Goal: Contribute content: Add original content to the website for others to see

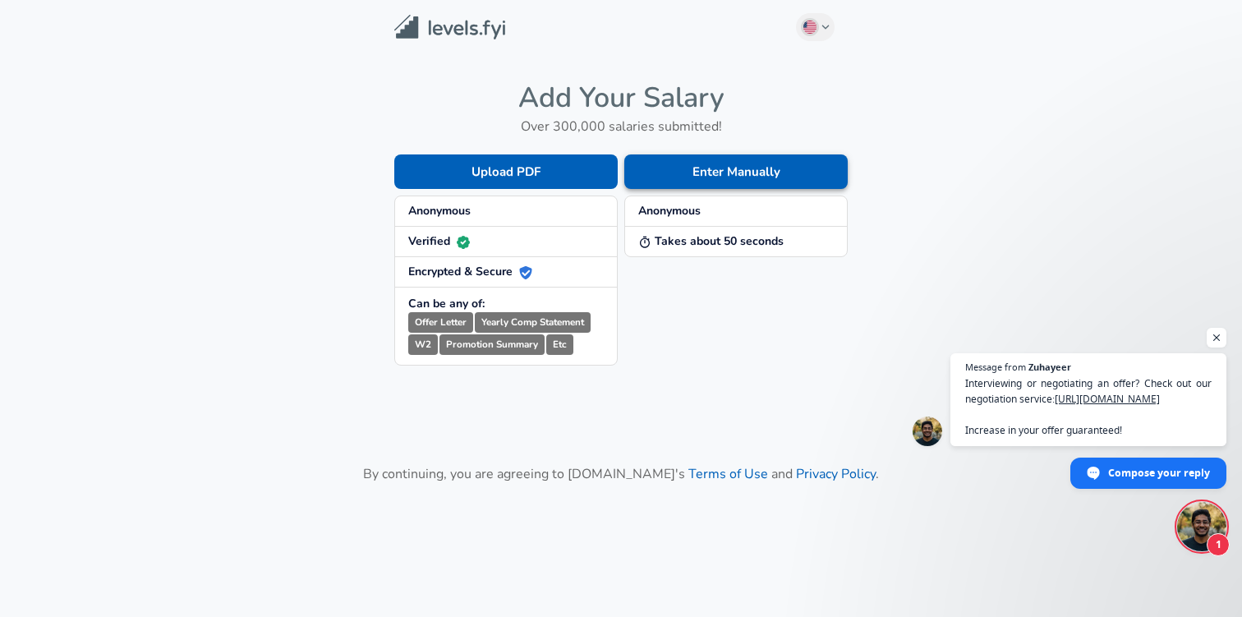
click at [682, 177] on button "Enter Manually" at bounding box center [735, 171] width 223 height 34
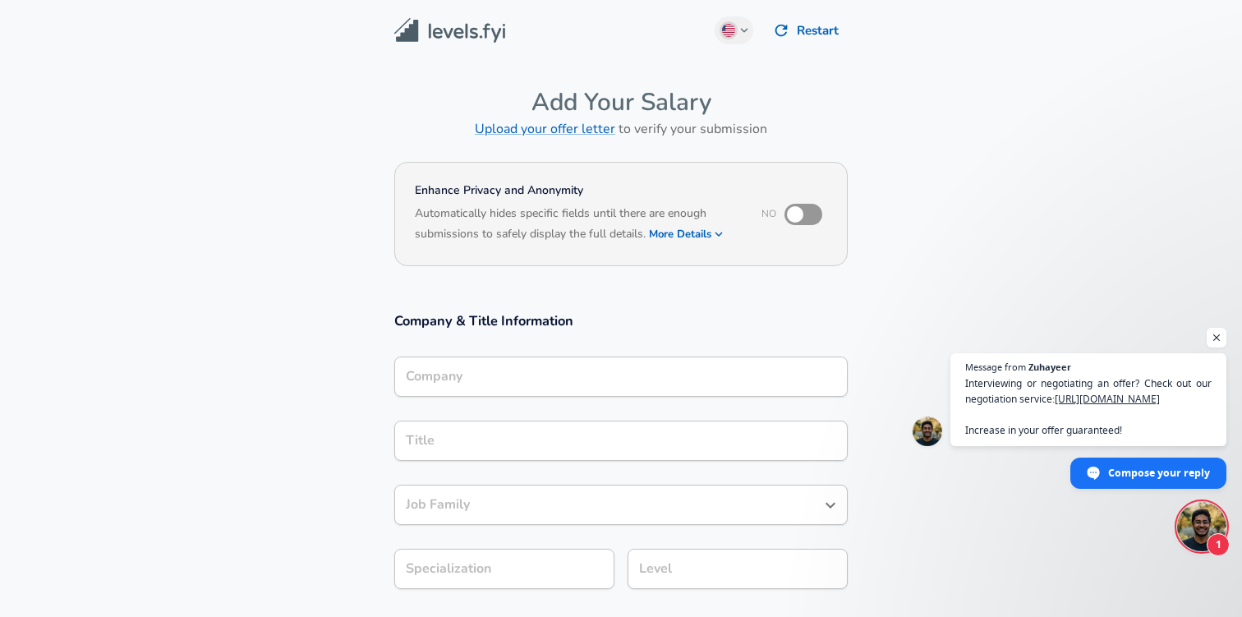
click at [814, 209] on input "checkbox" at bounding box center [795, 214] width 94 height 31
checkbox input "true"
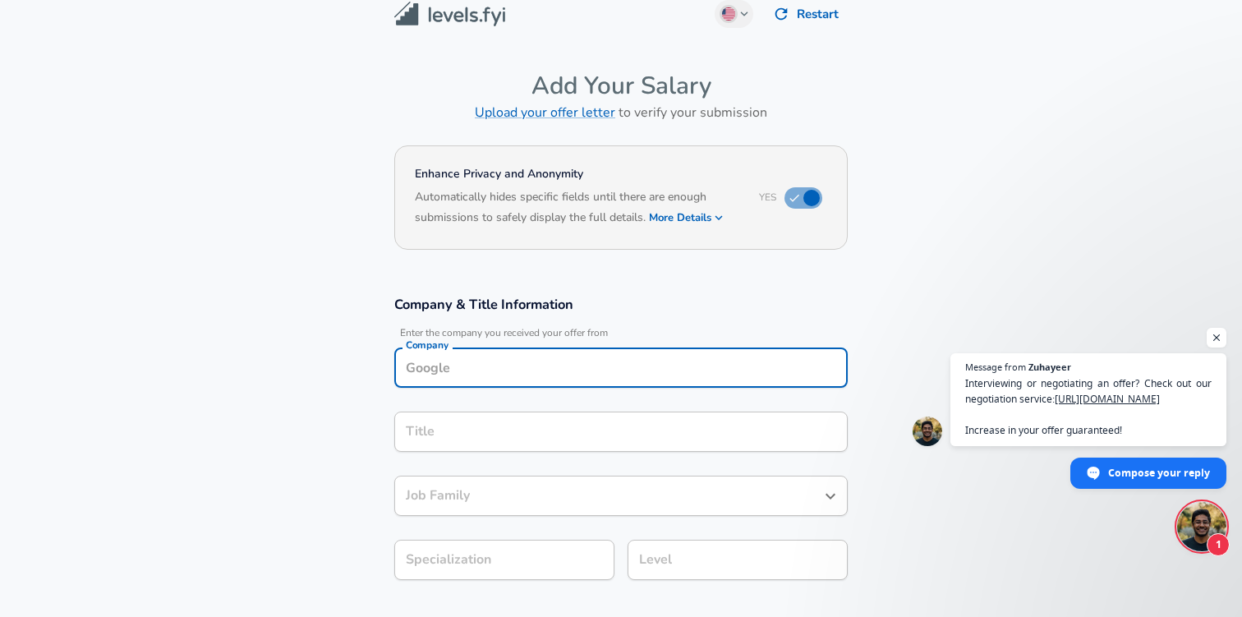
click at [518, 382] on div "Company" at bounding box center [620, 367] width 453 height 40
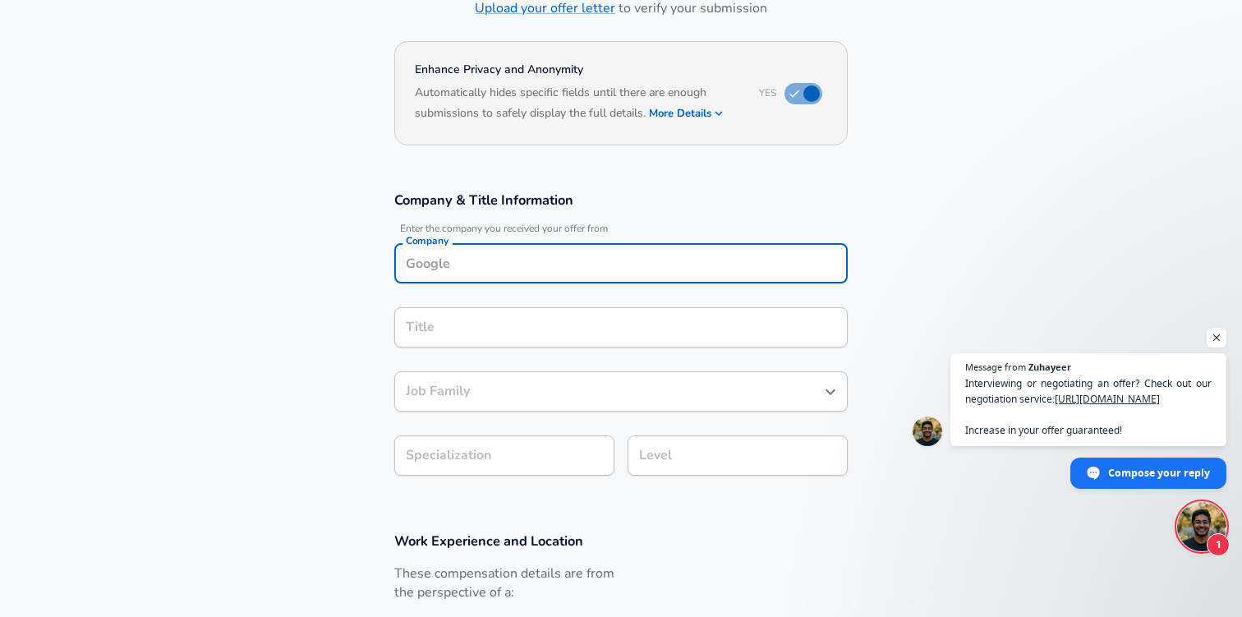
scroll to position [122, 0]
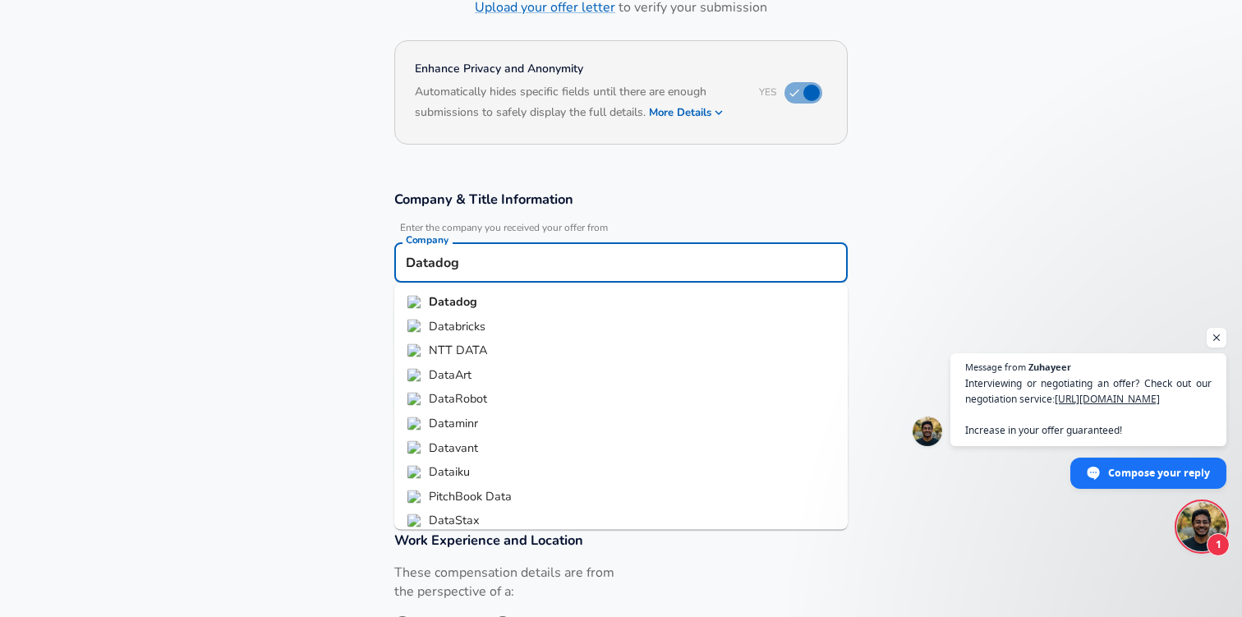
type input "Datadog"
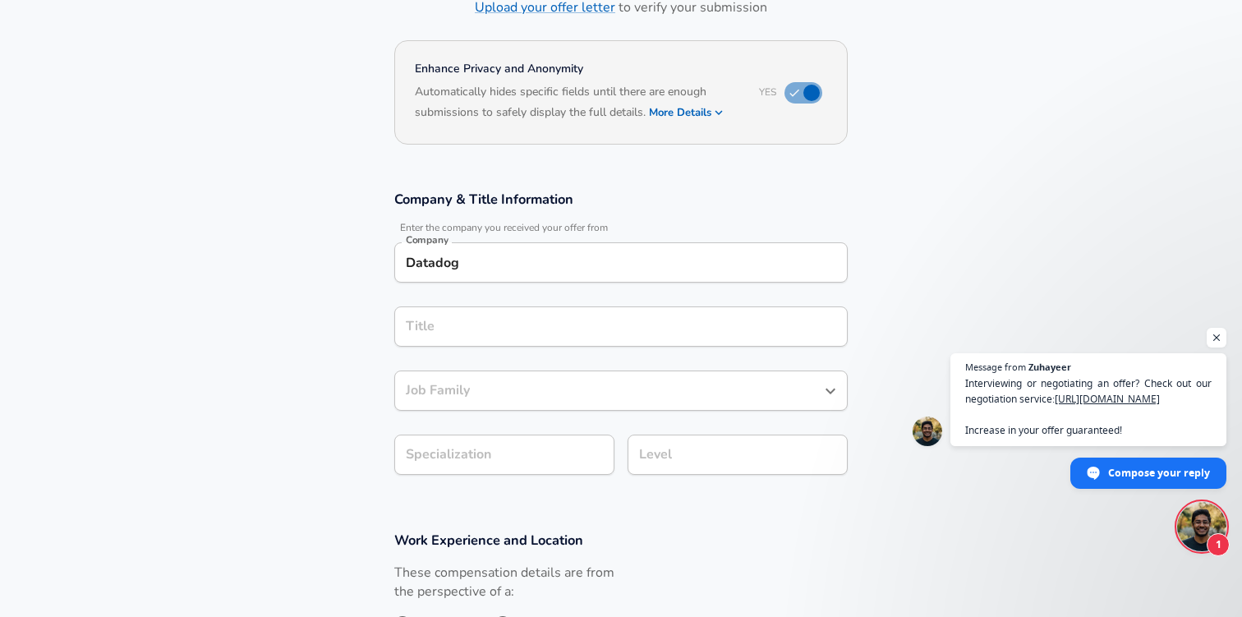
click at [439, 345] on div "Title" at bounding box center [620, 326] width 453 height 40
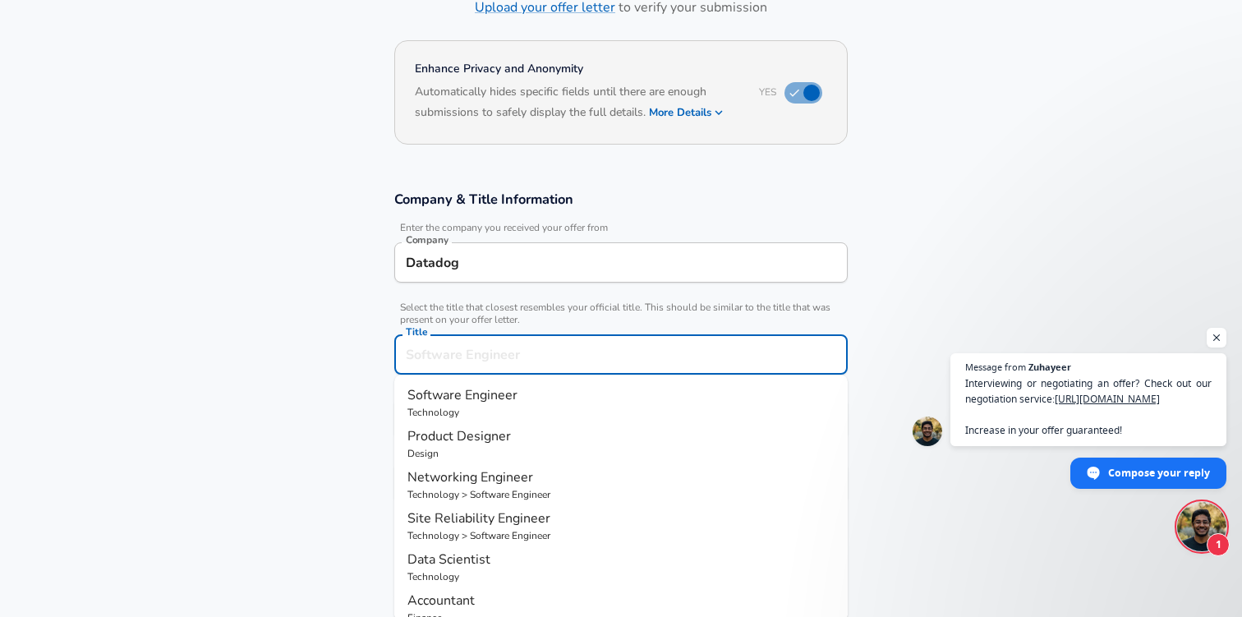
scroll to position [154, 0]
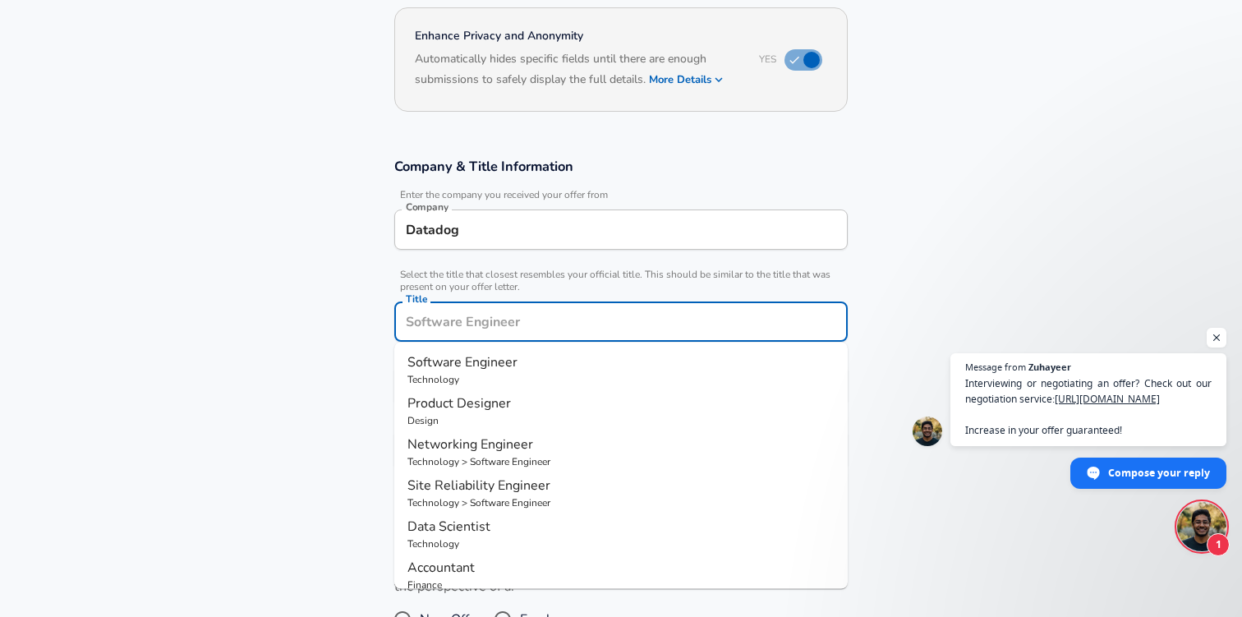
click at [454, 365] on span "Software Engineer" at bounding box center [462, 362] width 110 height 18
type input "Software Engineer"
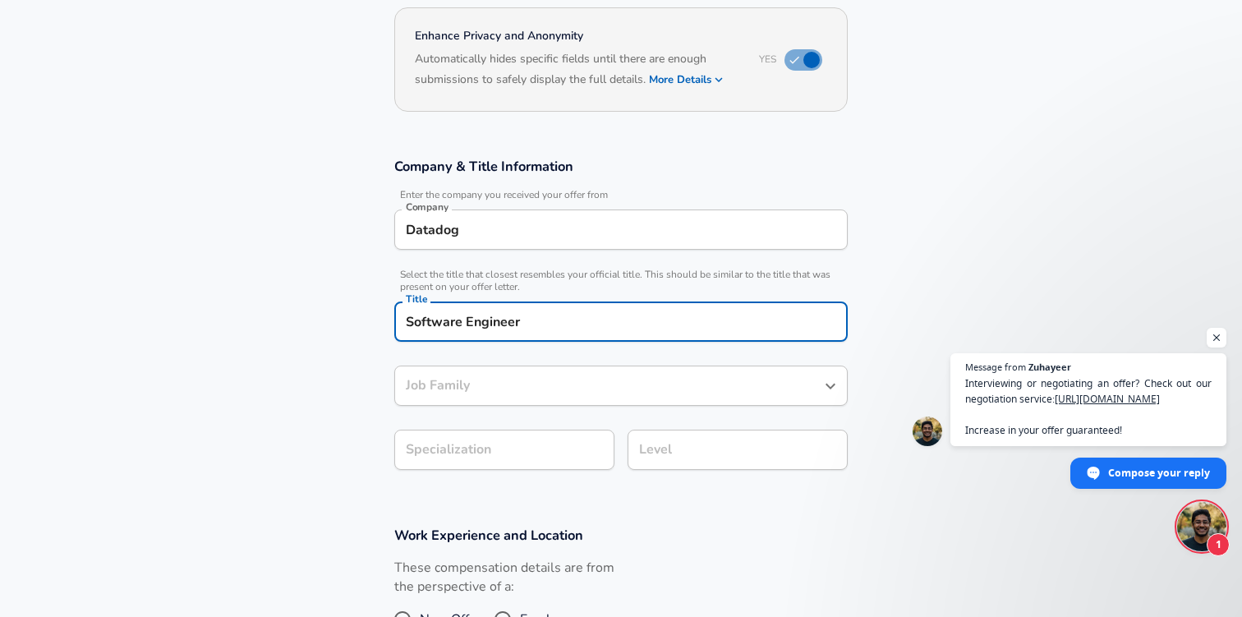
type input "Software Engineer"
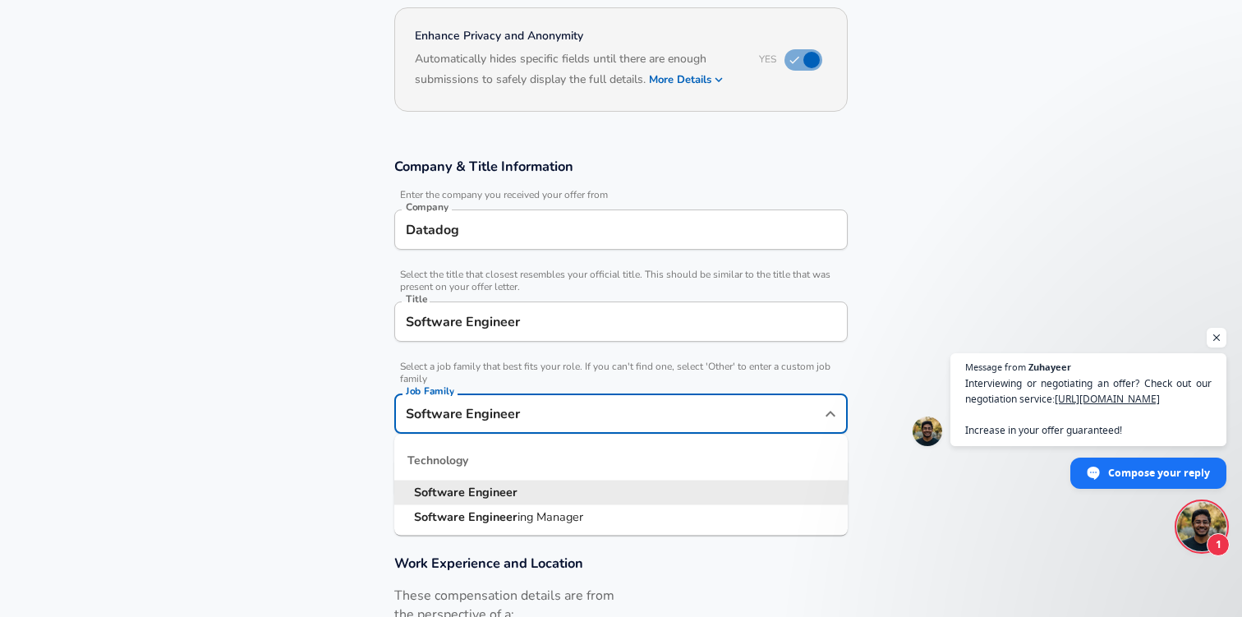
click at [477, 395] on div "Software Engineer Job Family" at bounding box center [620, 413] width 453 height 40
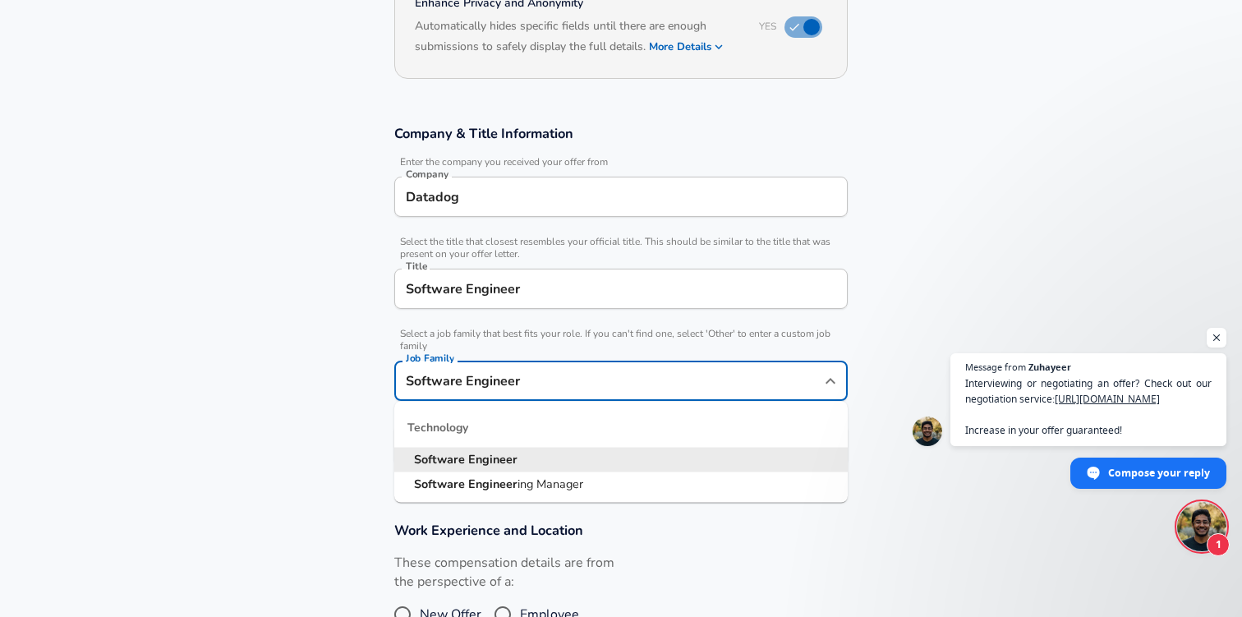
click at [335, 371] on section "Company & Title Information Enter the company you received your offer from Comp…" at bounding box center [621, 303] width 1242 height 397
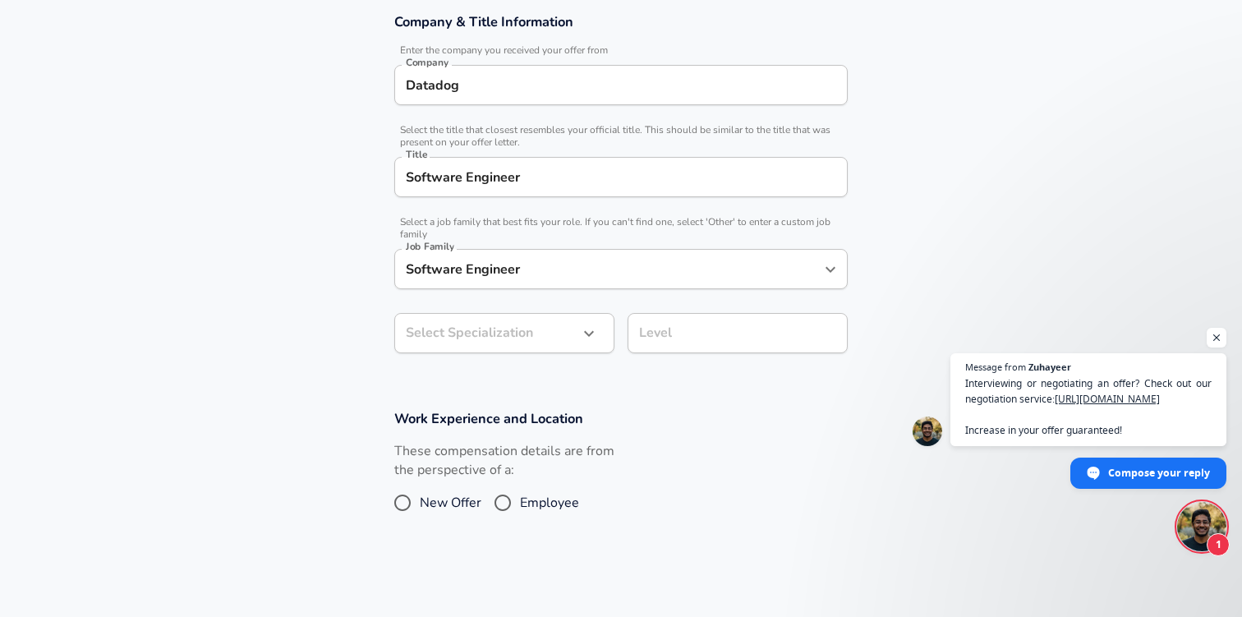
click at [439, 318] on body "English ([GEOGRAPHIC_DATA]) Change Restart Add Your Salary Upload your offer le…" at bounding box center [621, 9] width 1242 height 617
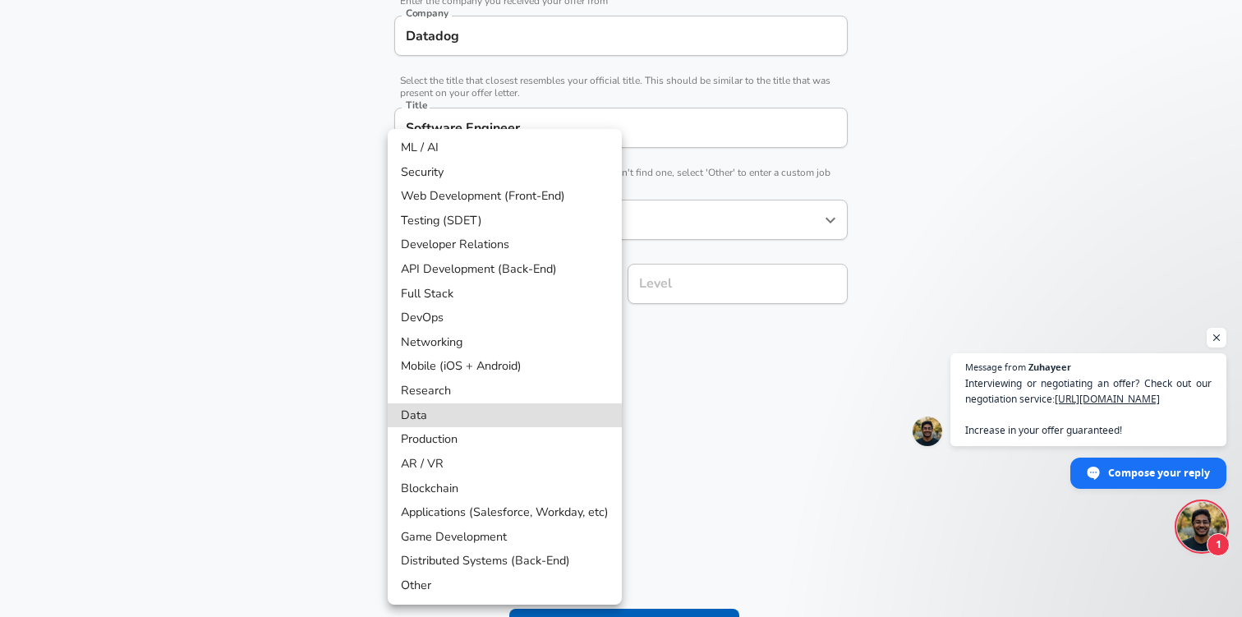
click at [499, 416] on li "Data" at bounding box center [505, 415] width 234 height 25
type input "Data"
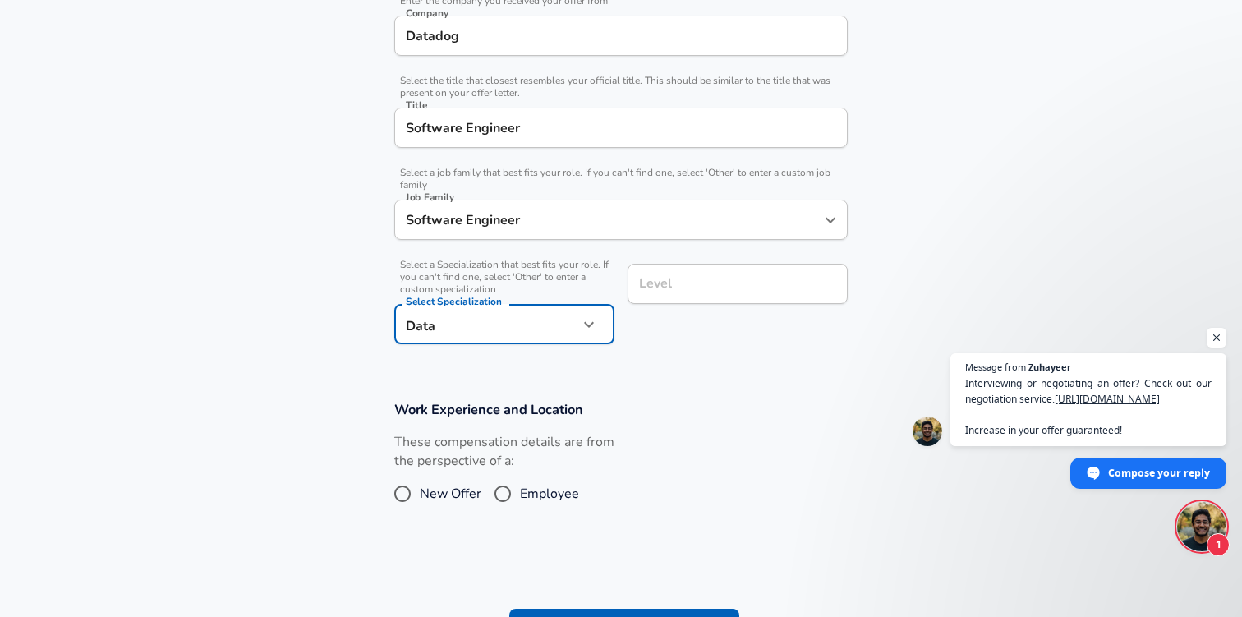
click at [665, 289] on div "Level Level" at bounding box center [737, 286] width 220 height 44
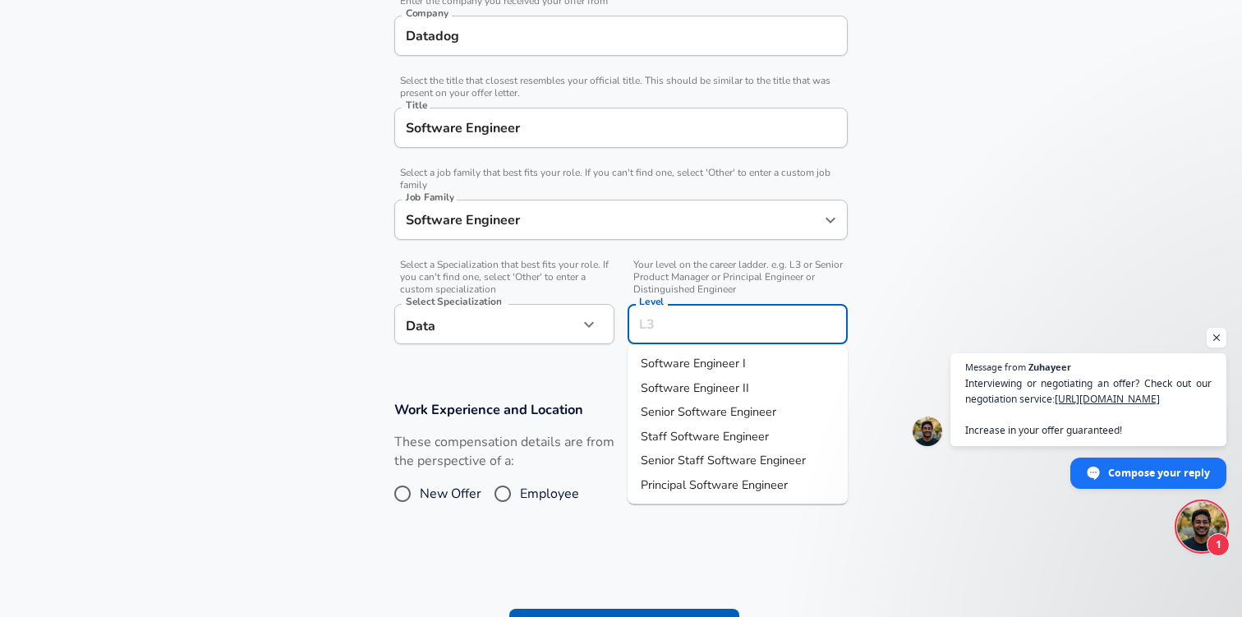
scroll to position [381, 0]
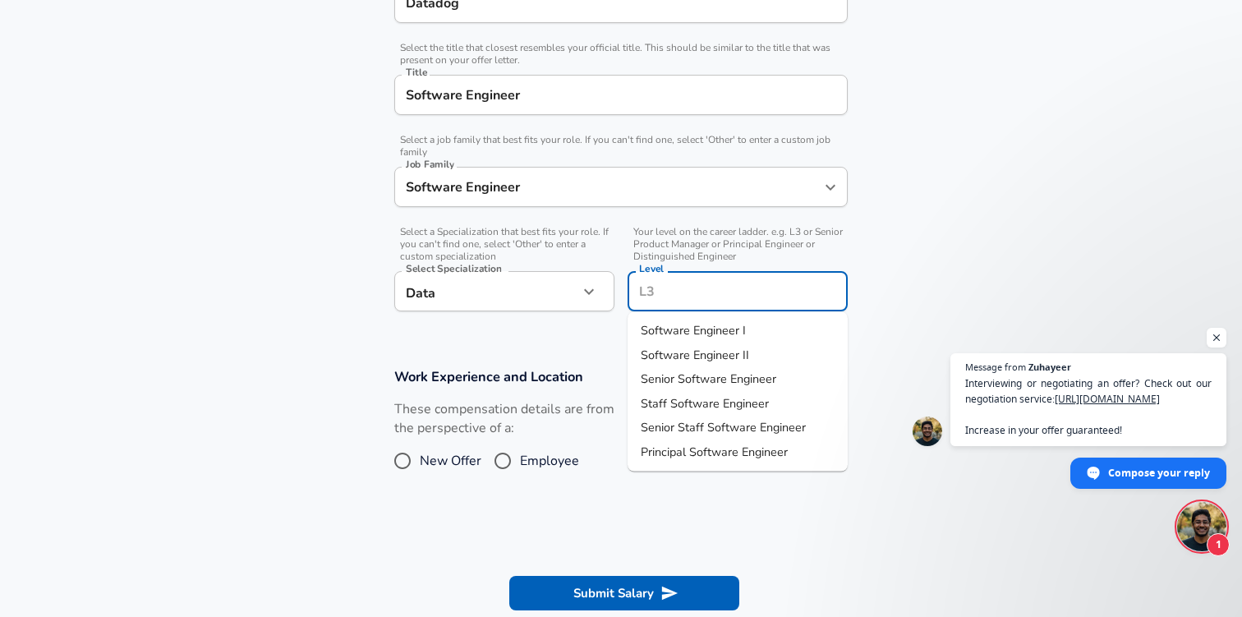
click at [657, 327] on span "Software Engineer I" at bounding box center [693, 330] width 105 height 16
type input "Software Engineer I"
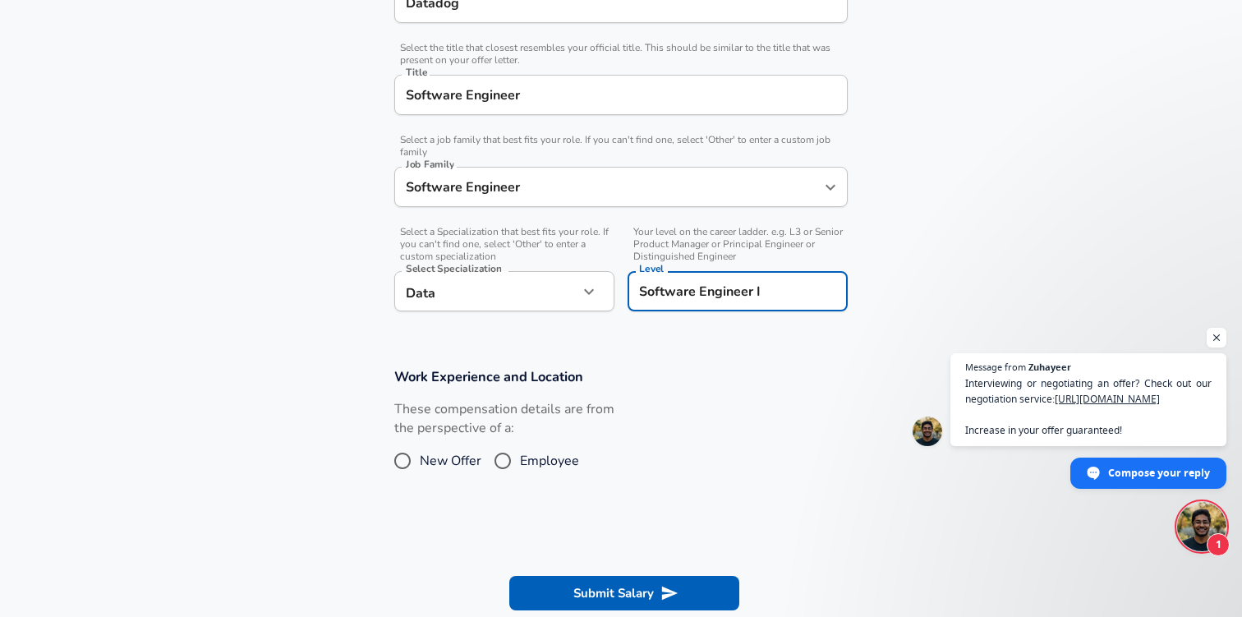
click at [249, 379] on section "Work Experience and Location These compensation details are from the perspectiv…" at bounding box center [621, 430] width 1242 height 164
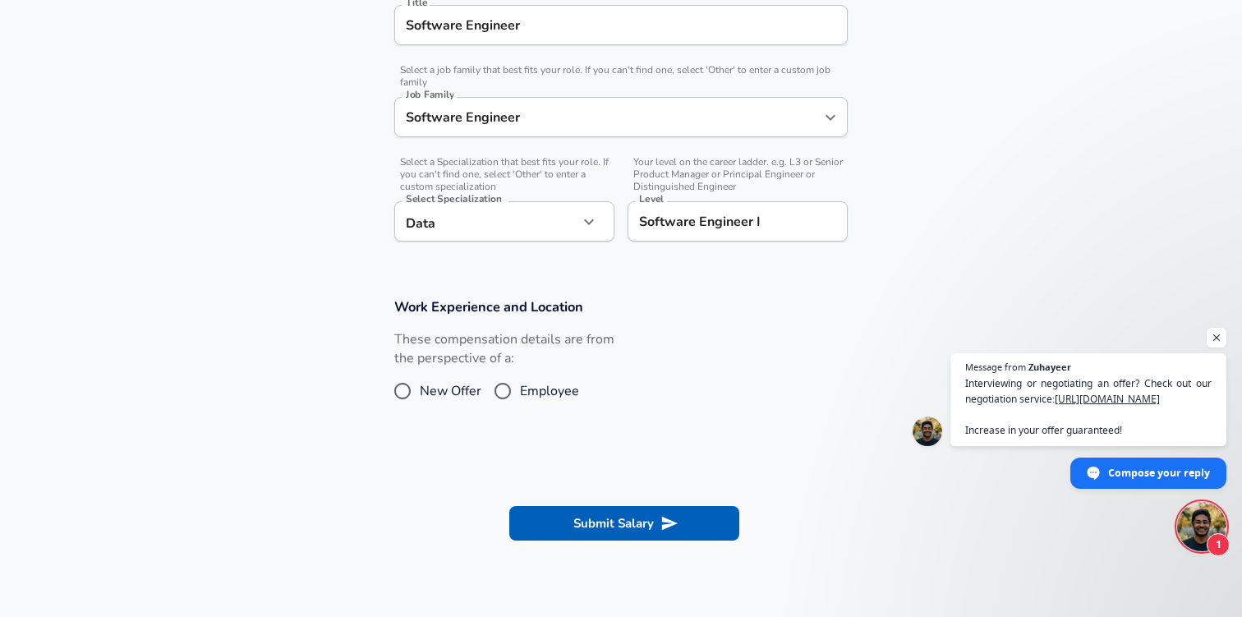
scroll to position [452, 0]
click at [1210, 337] on span "Open chat" at bounding box center [1216, 338] width 21 height 21
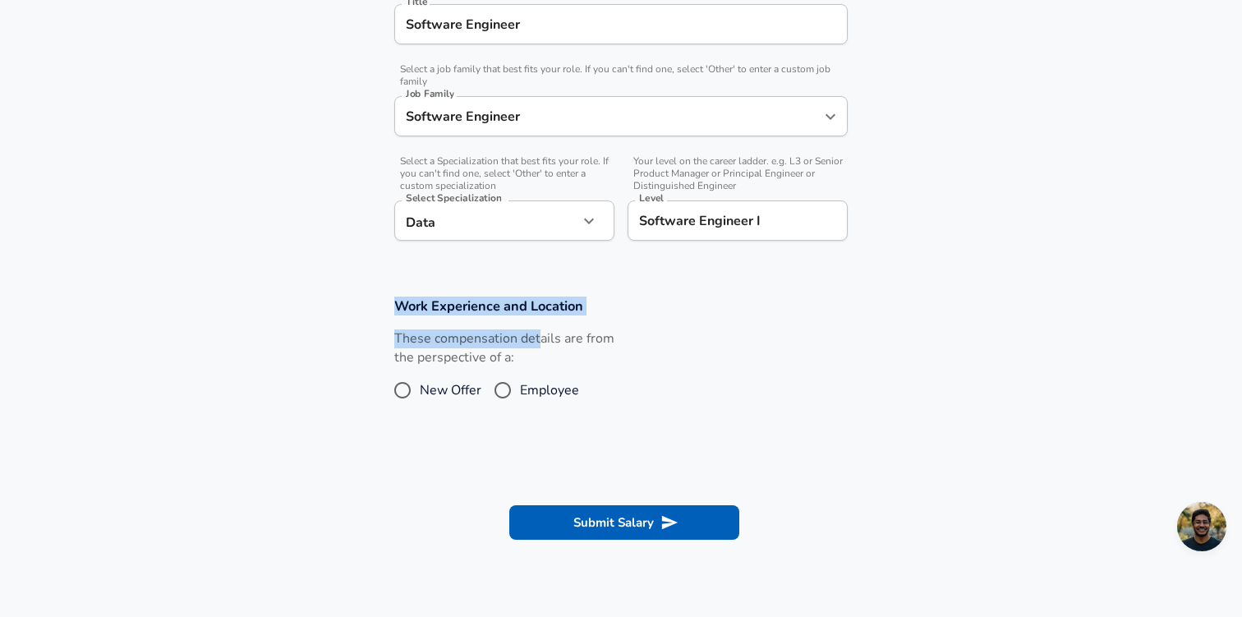
drag, startPoint x: 385, startPoint y: 301, endPoint x: 538, endPoint y: 345, distance: 159.1
click at [538, 345] on div "Work Experience and Location These compensation details are from the perspectiv…" at bounding box center [621, 356] width 493 height 120
click at [541, 345] on label "These compensation details are from the perspective of a:" at bounding box center [504, 348] width 220 height 38
click at [517, 345] on label "These compensation details are from the perspective of a:" at bounding box center [504, 348] width 220 height 38
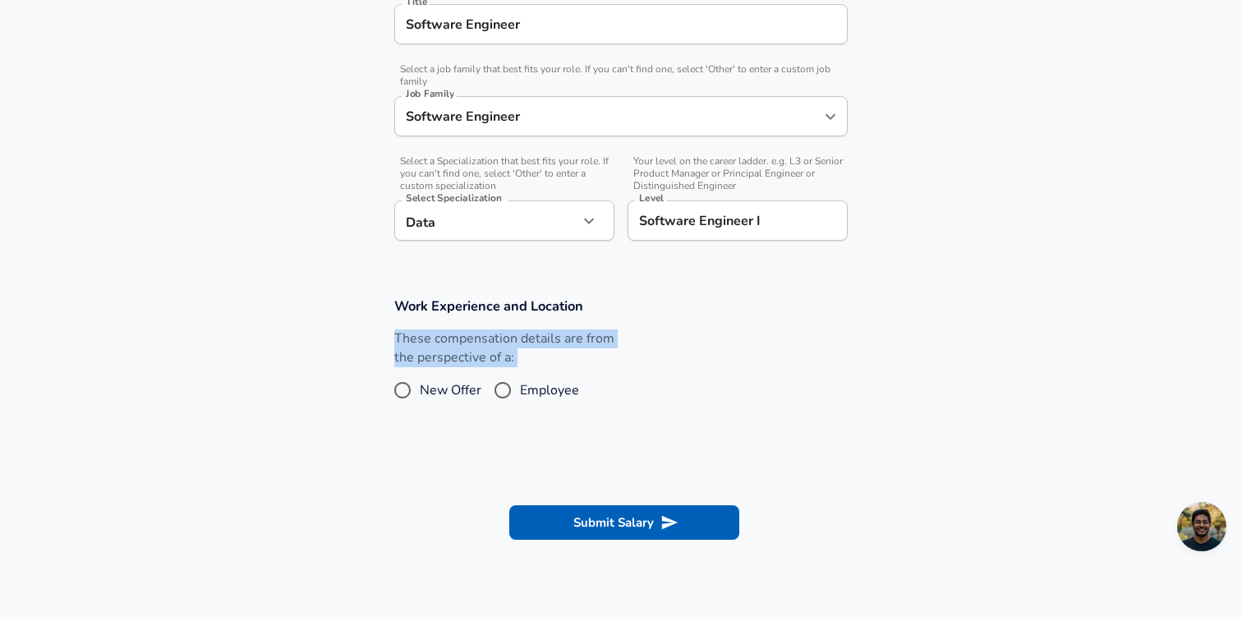
click at [517, 345] on label "These compensation details are from the perspective of a:" at bounding box center [504, 348] width 220 height 38
click at [532, 394] on span "Employee" at bounding box center [549, 390] width 59 height 20
click at [520, 394] on input "Employee" at bounding box center [502, 390] width 34 height 26
radio input "true"
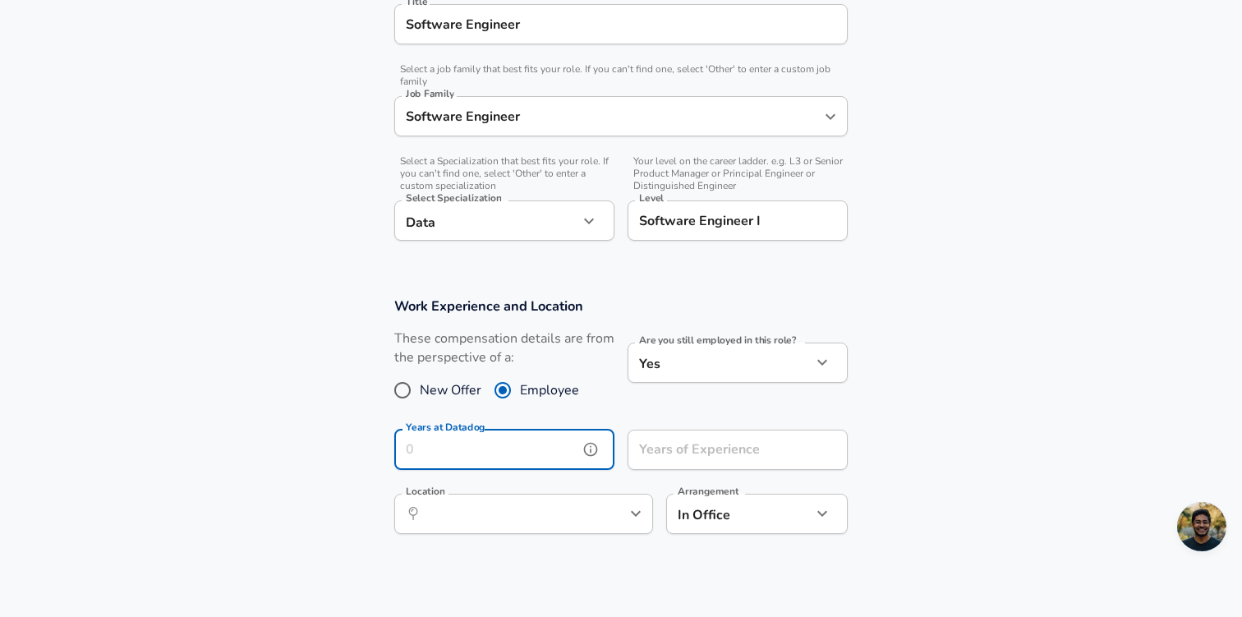
click at [508, 455] on input "Years at Datadog" at bounding box center [486, 450] width 184 height 40
click at [333, 393] on section "Work Experience and Location These compensation details are from the perspectiv…" at bounding box center [621, 424] width 1242 height 292
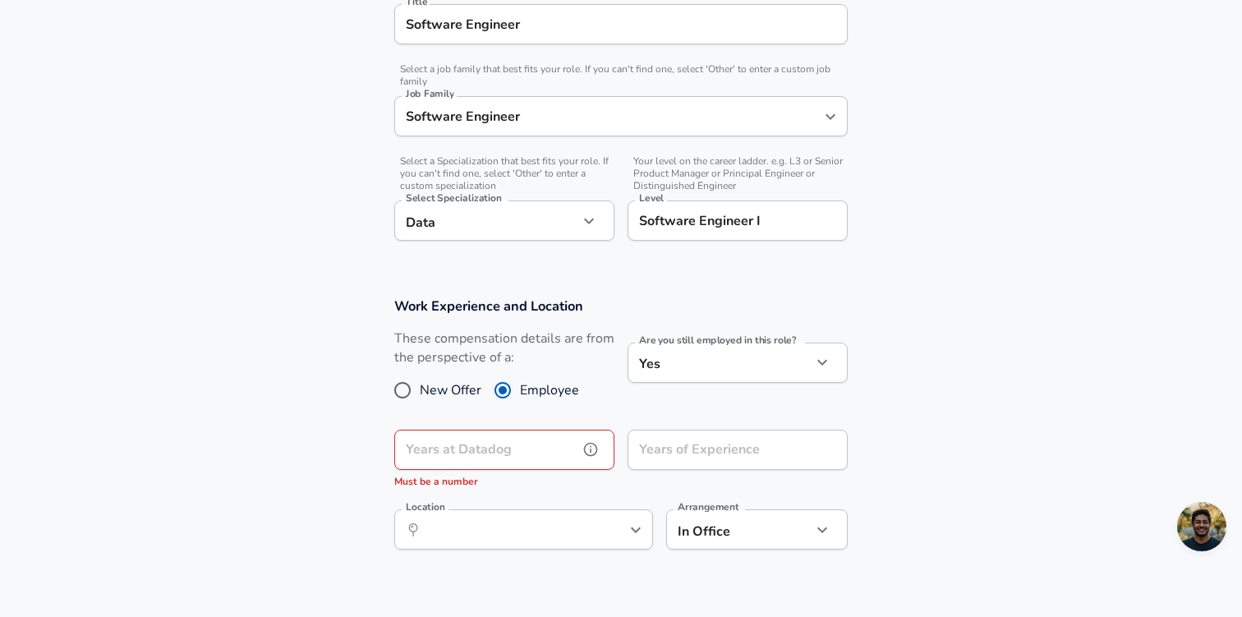
click at [425, 434] on div "Years at Datadog Years at Datadog Must be a number" at bounding box center [504, 460] width 220 height 61
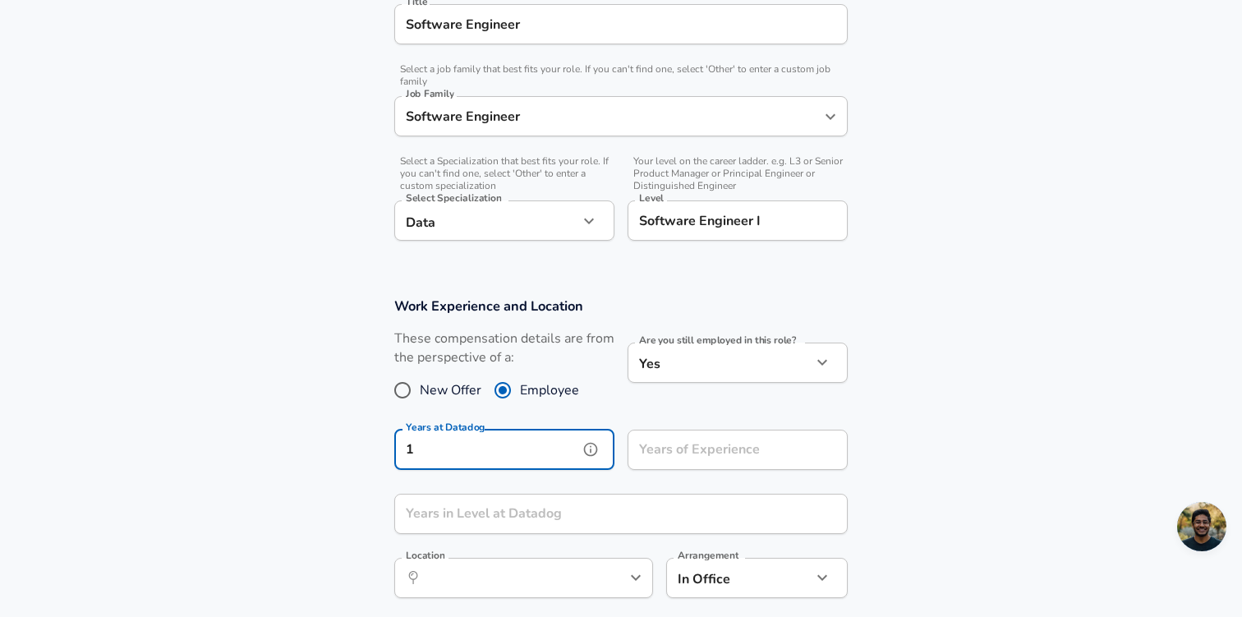
type input "1"
click at [650, 450] on input "Years of Experience" at bounding box center [719, 450] width 184 height 40
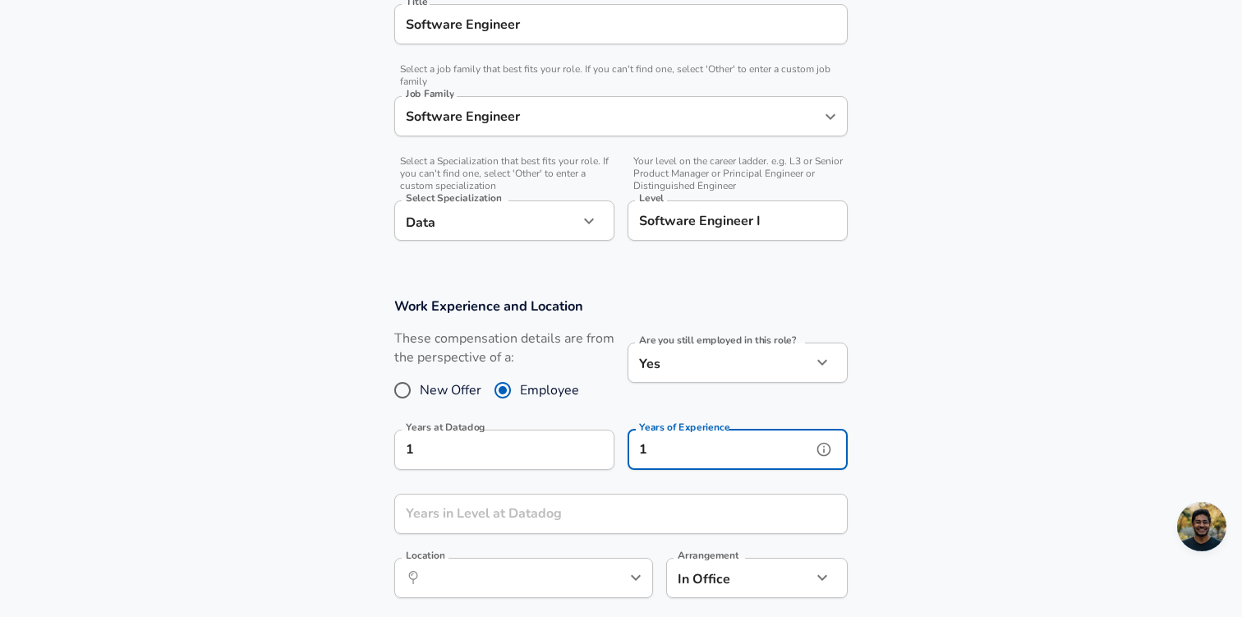
type input "1"
click at [558, 494] on input "Years in Level at Datadog" at bounding box center [602, 514] width 417 height 40
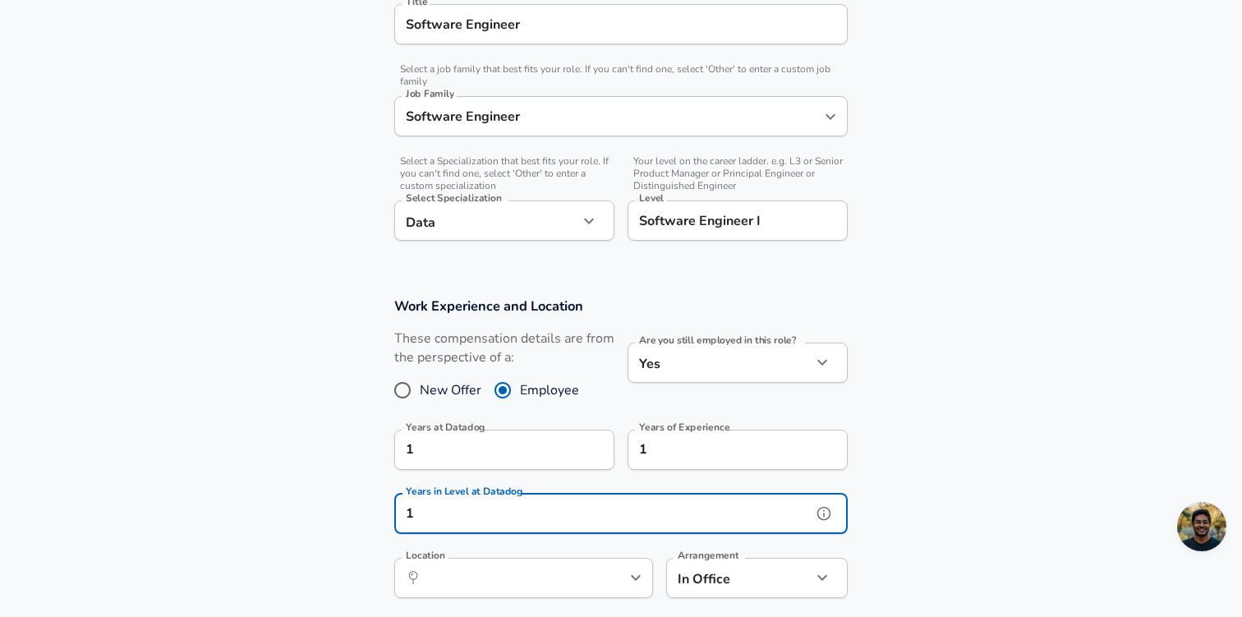
type input "1"
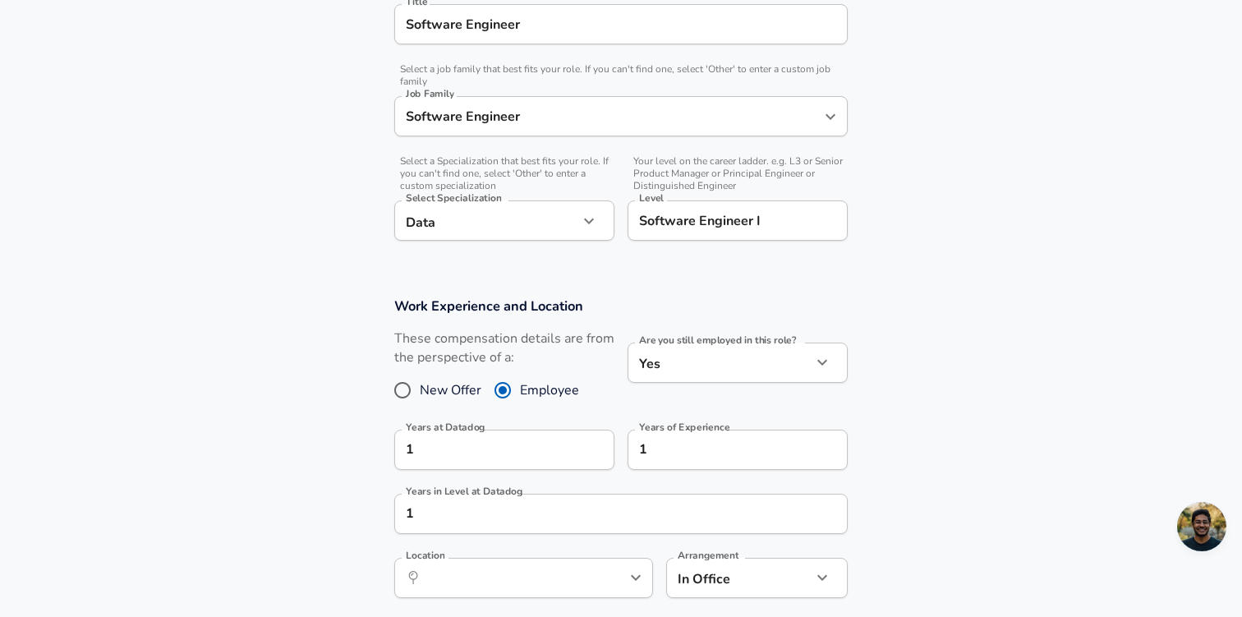
click at [208, 508] on section "Work Experience and Location These compensation details are from the perspectiv…" at bounding box center [621, 456] width 1242 height 356
click at [438, 586] on input "Location" at bounding box center [505, 577] width 168 height 25
click at [455, 605] on li "[US_STATE], [GEOGRAPHIC_DATA]" at bounding box center [523, 616] width 259 height 25
type input "[US_STATE], [GEOGRAPHIC_DATA]"
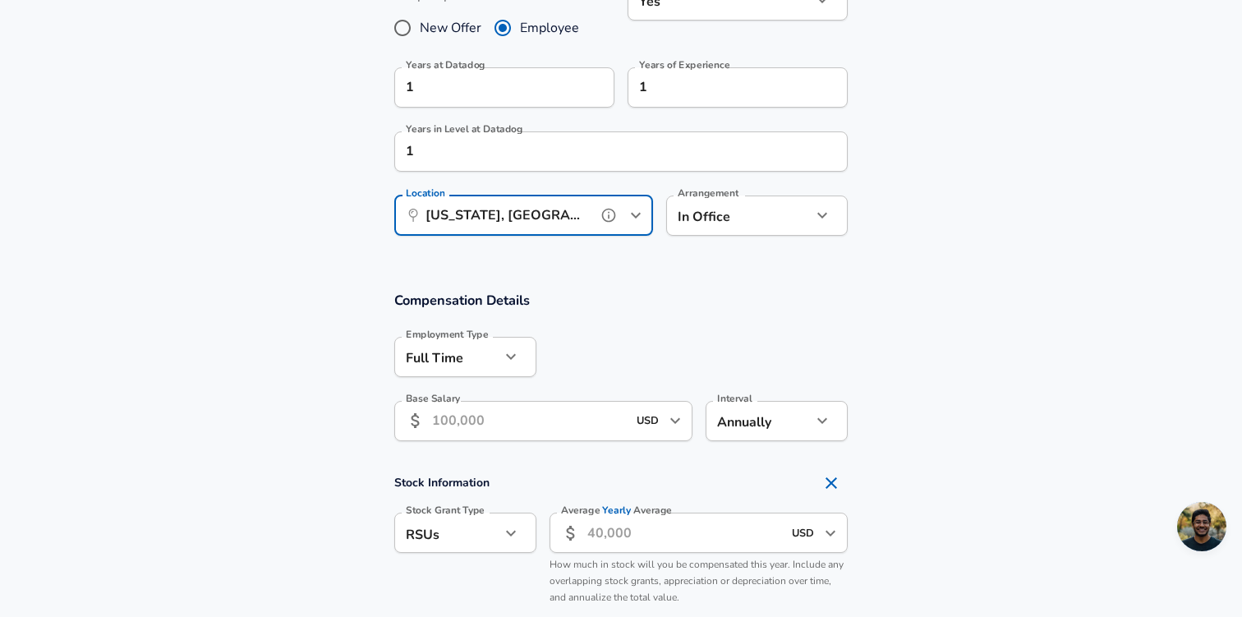
scroll to position [821, 0]
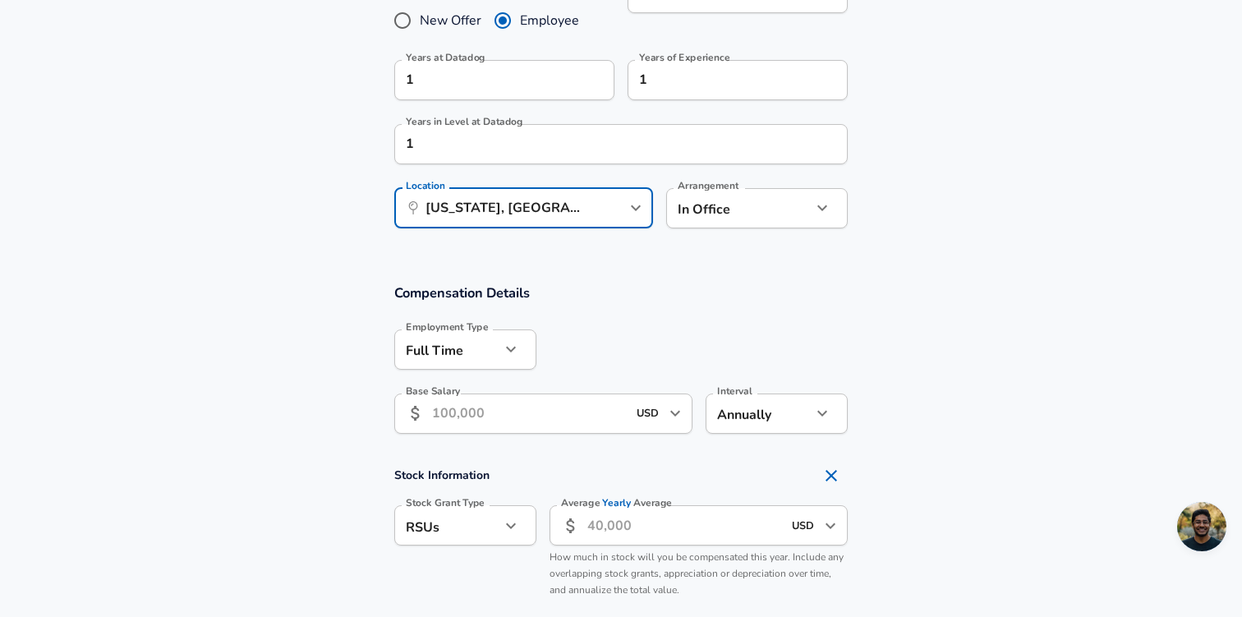
click at [498, 407] on input "Base Salary" at bounding box center [529, 413] width 195 height 40
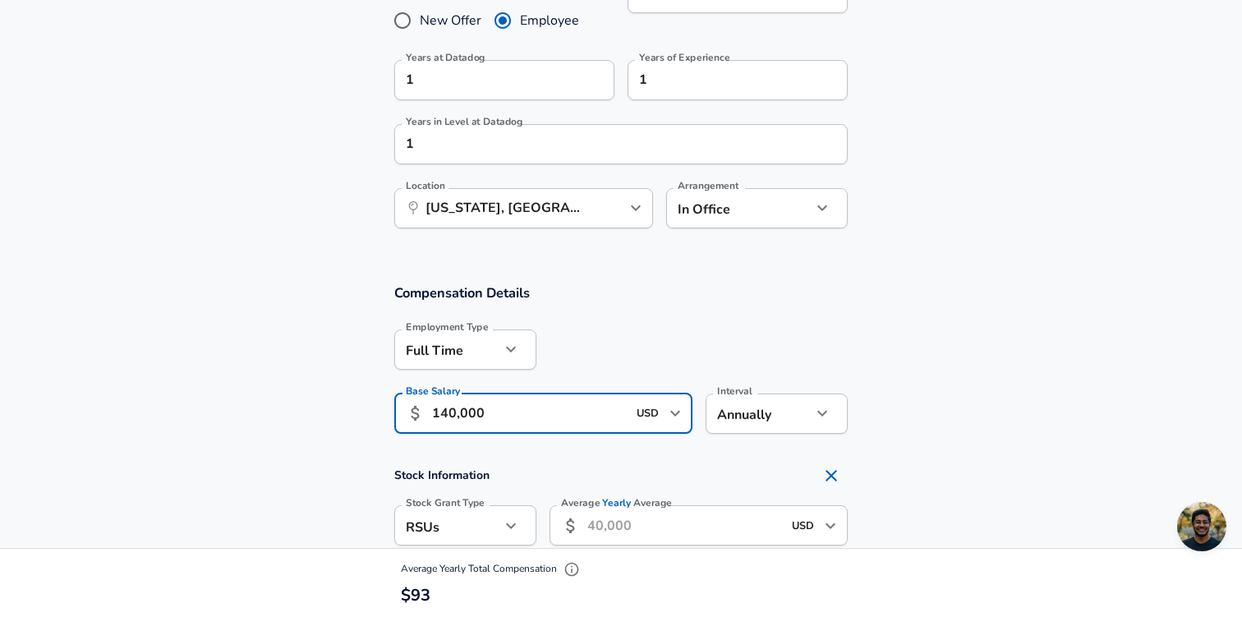
type input "140,000"
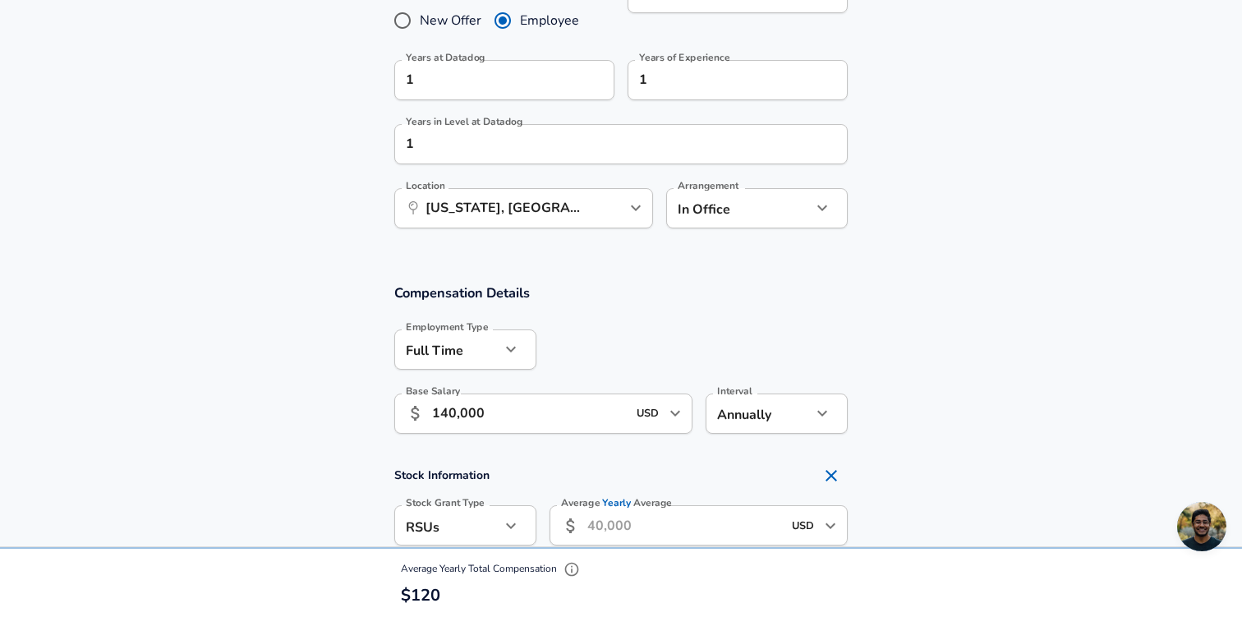
click at [1039, 358] on section "Compensation Details Employment Type [DEMOGRAPHIC_DATA] full_time Employment Ty…" at bounding box center [621, 363] width 1242 height 161
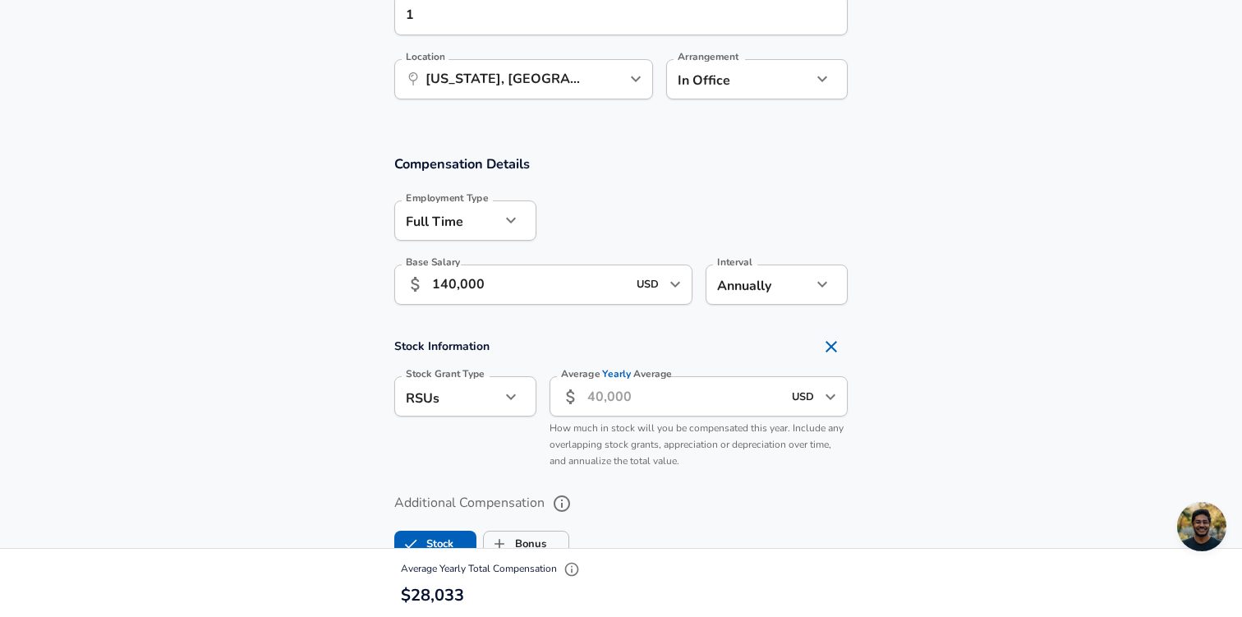
scroll to position [962, 0]
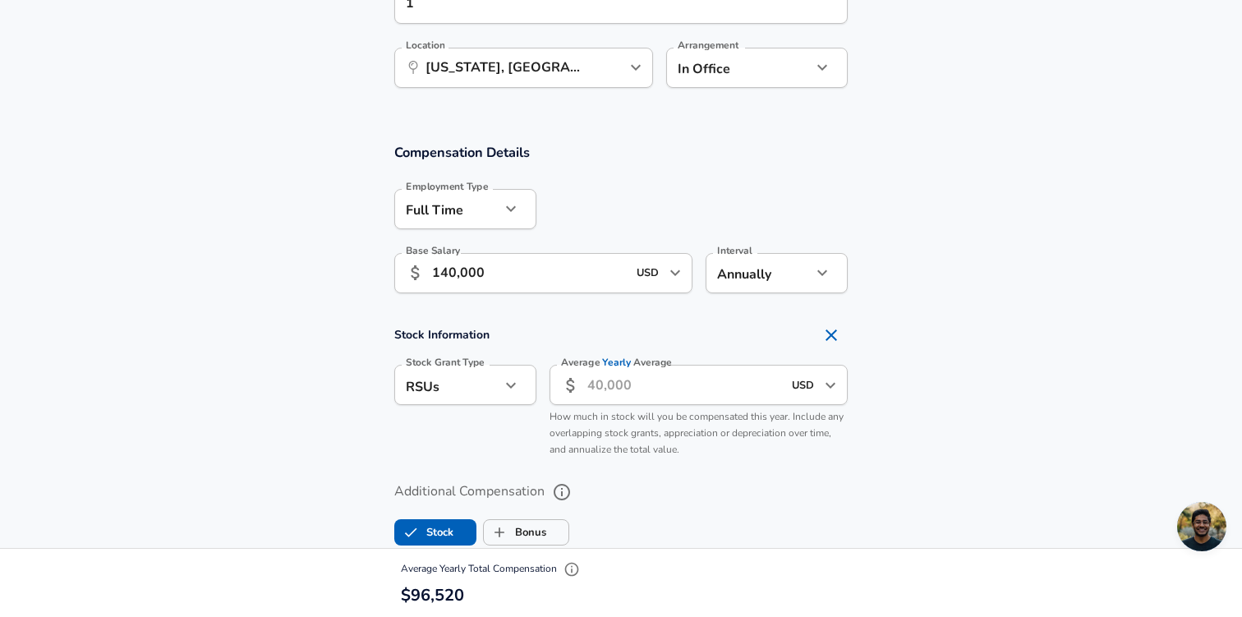
click at [610, 388] on input "Average Yearly Average" at bounding box center [684, 385] width 195 height 40
type input "40,000"
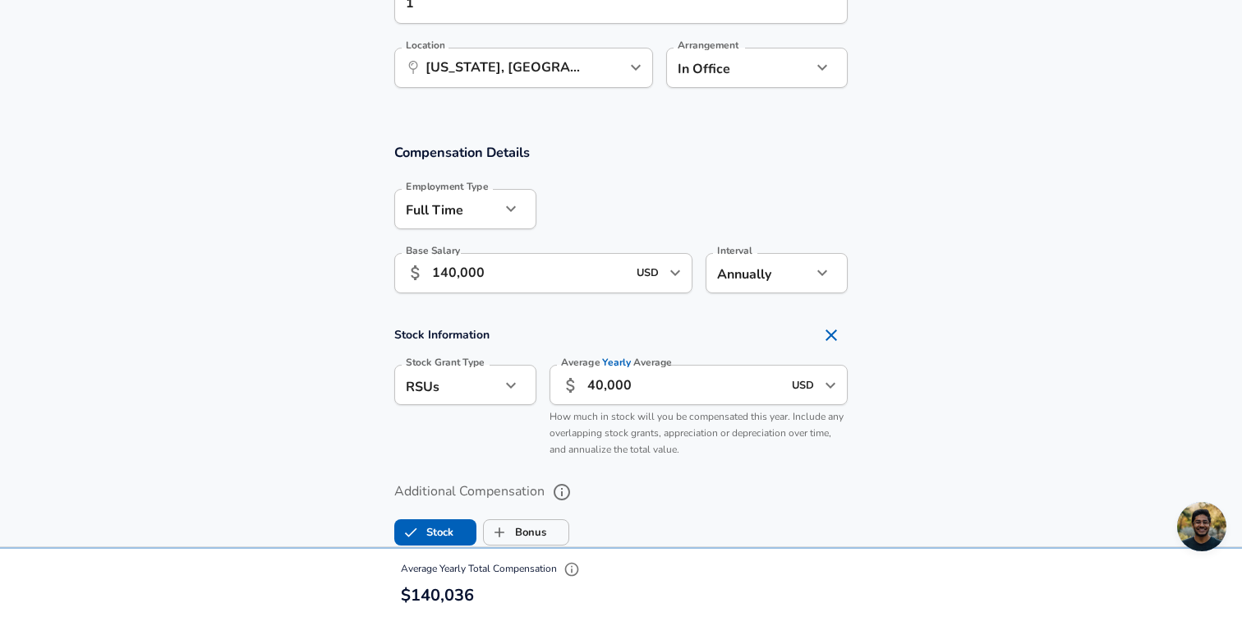
click at [916, 403] on section "Stock Information Stock Grant Type RSUs stock Stock Grant Type Average Yearly A…" at bounding box center [621, 392] width 1242 height 146
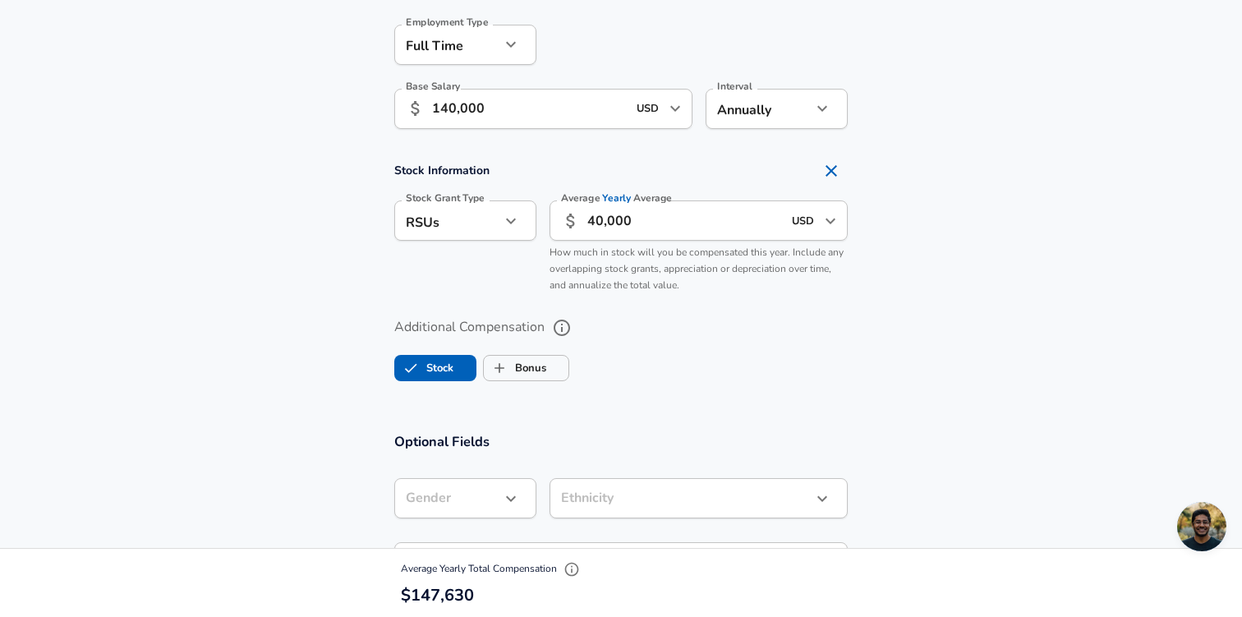
scroll to position [1132, 0]
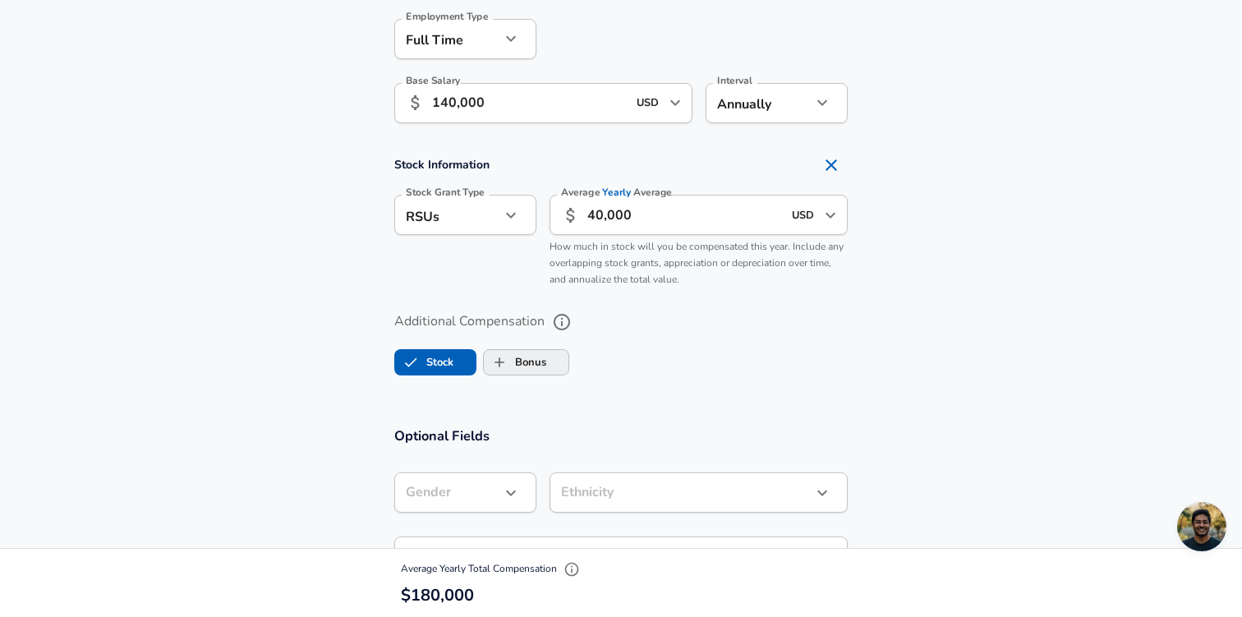
click at [521, 371] on label "Bonus" at bounding box center [515, 362] width 62 height 31
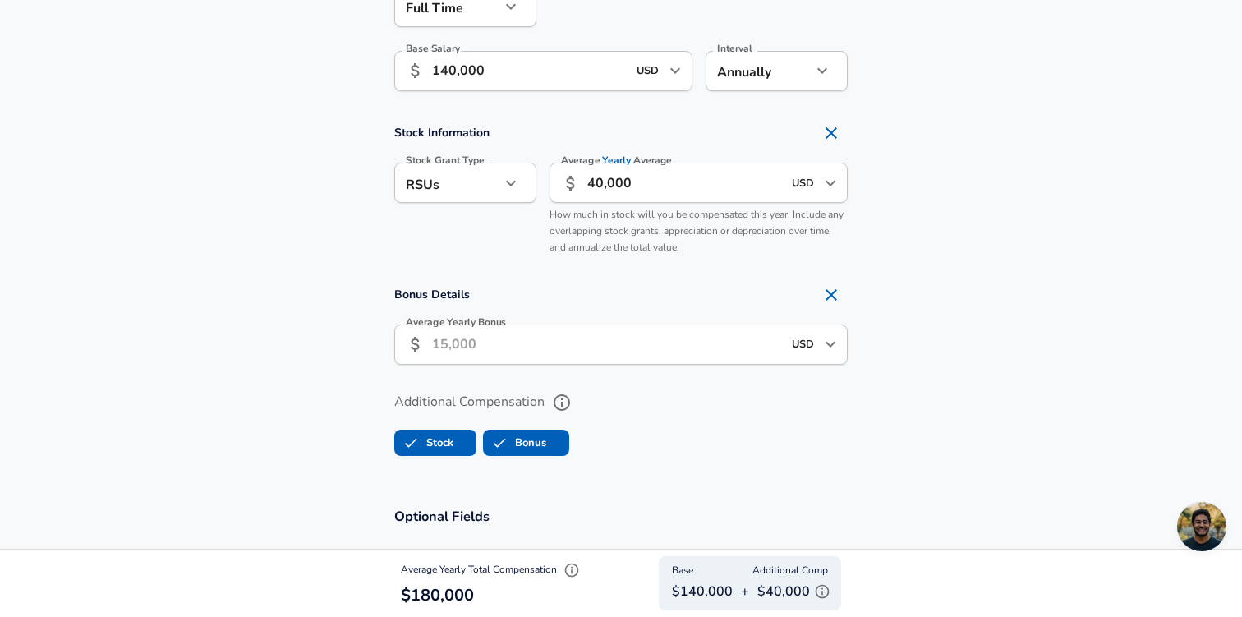
scroll to position [1174, 0]
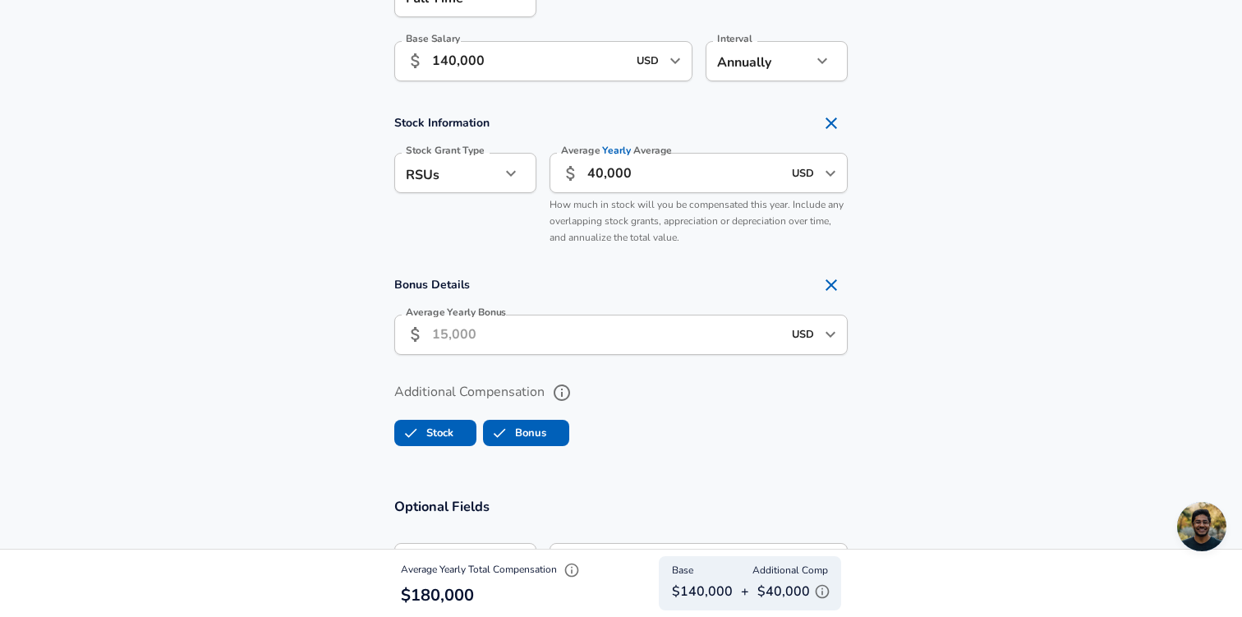
click at [510, 329] on input "Average Yearly Bonus" at bounding box center [607, 335] width 350 height 40
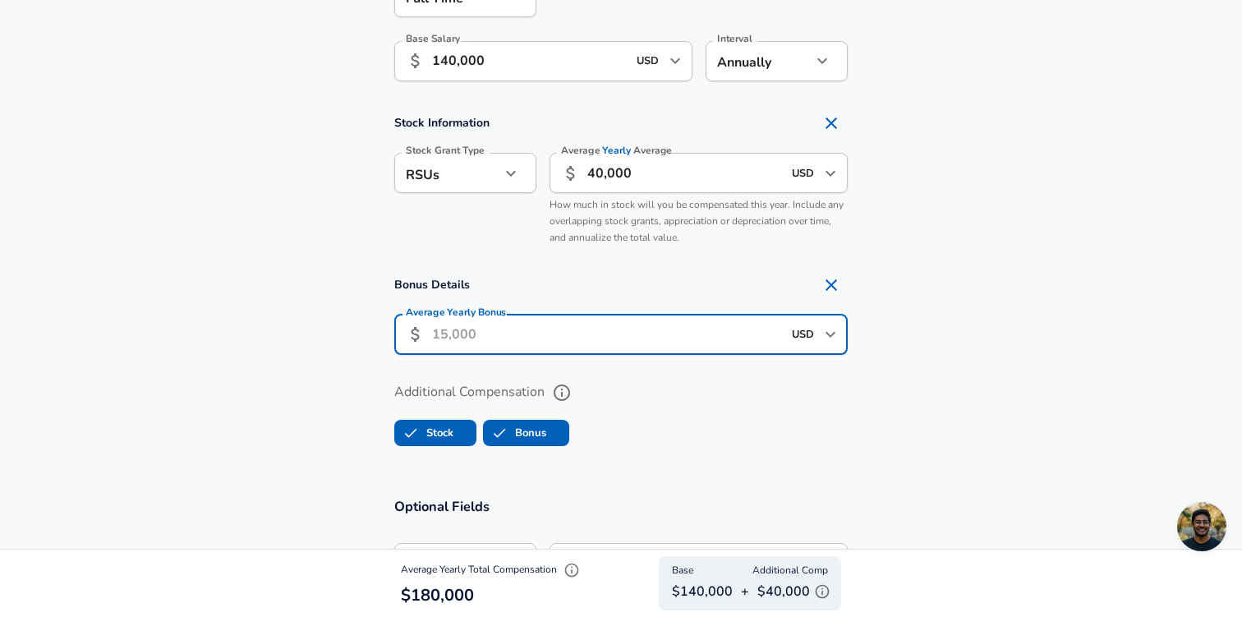
click at [829, 283] on icon "Remove Section" at bounding box center [830, 284] width 11 height 11
checkbox input "false"
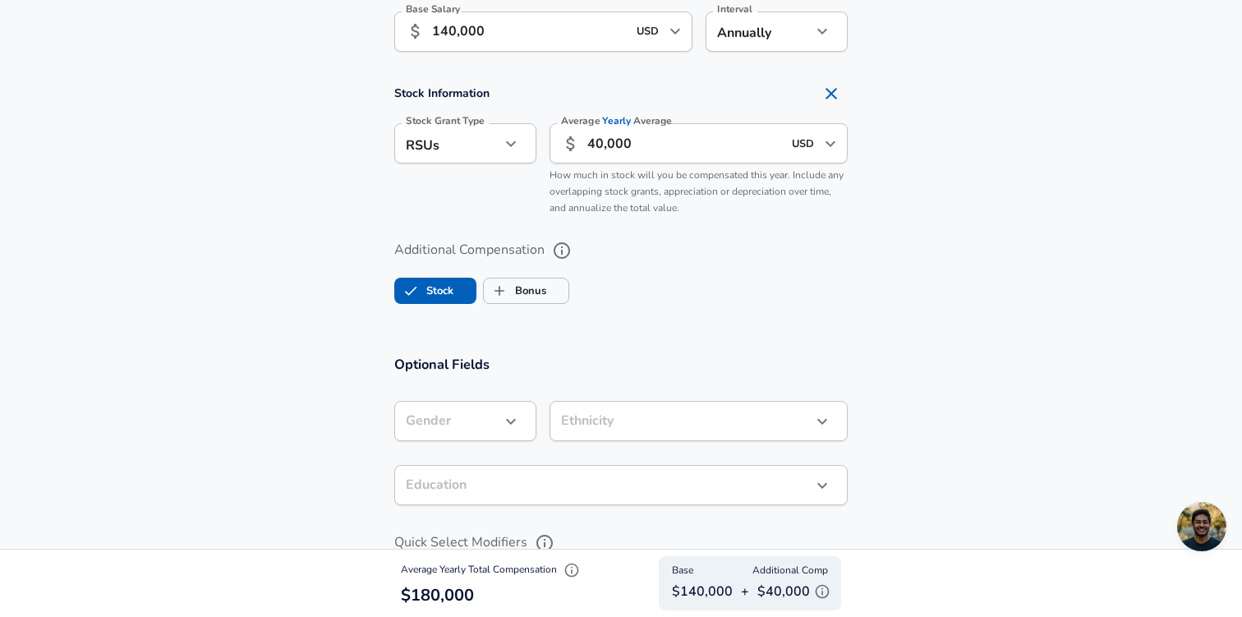
scroll to position [1216, 0]
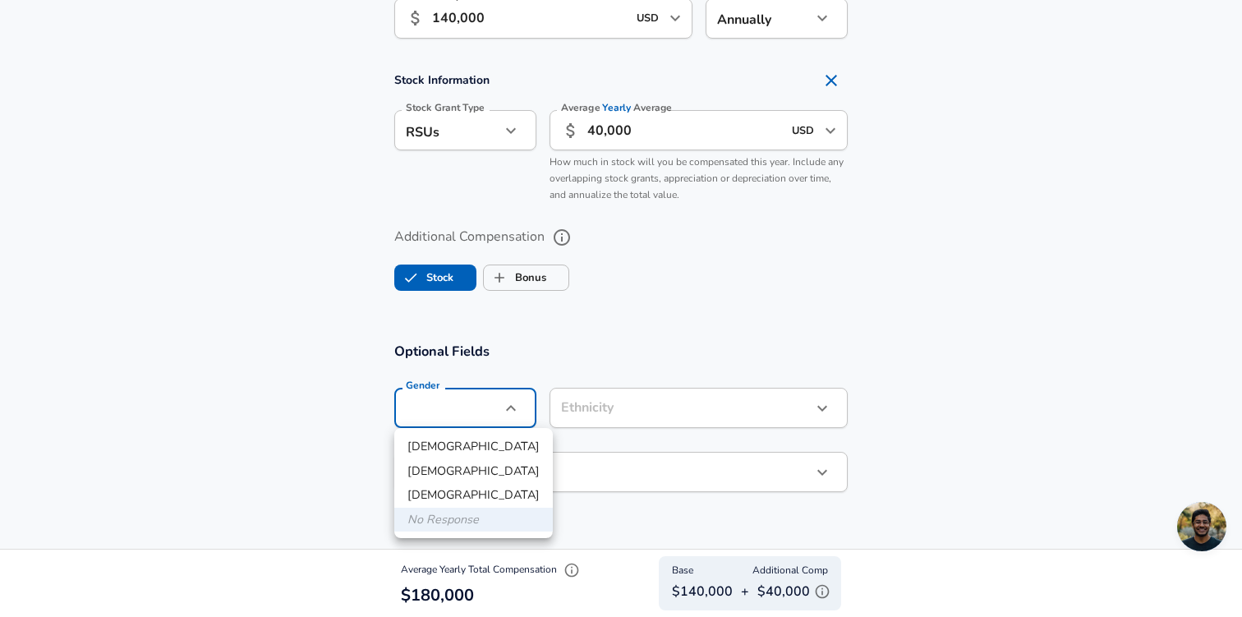
click at [433, 440] on li "[DEMOGRAPHIC_DATA]" at bounding box center [473, 446] width 159 height 25
type input "[DEMOGRAPHIC_DATA]"
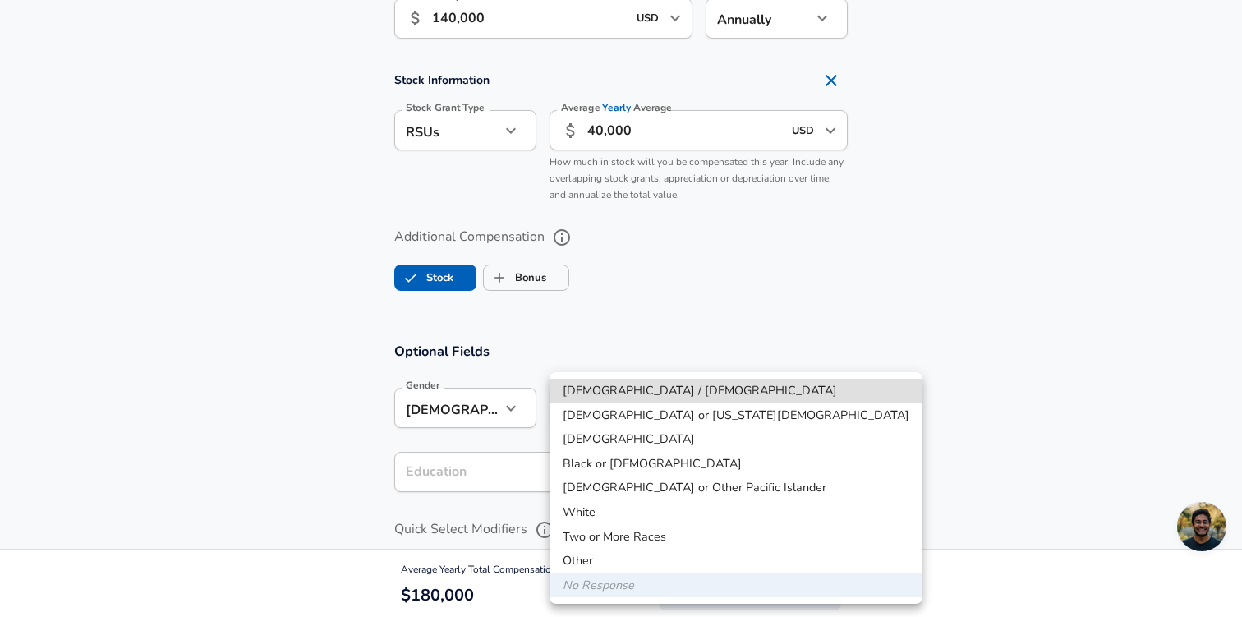
type input "[DEMOGRAPHIC_DATA] / [DEMOGRAPHIC_DATA]"
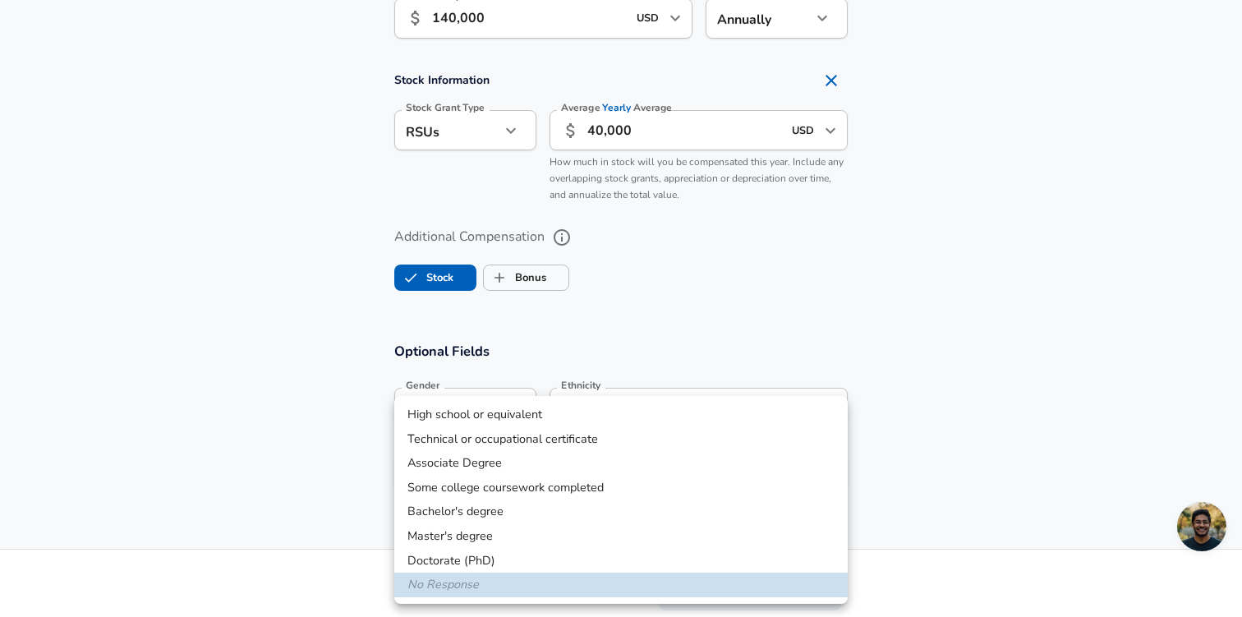
click at [535, 519] on li "Bachelor's degree" at bounding box center [620, 511] width 453 height 25
type input "Bachelors degree"
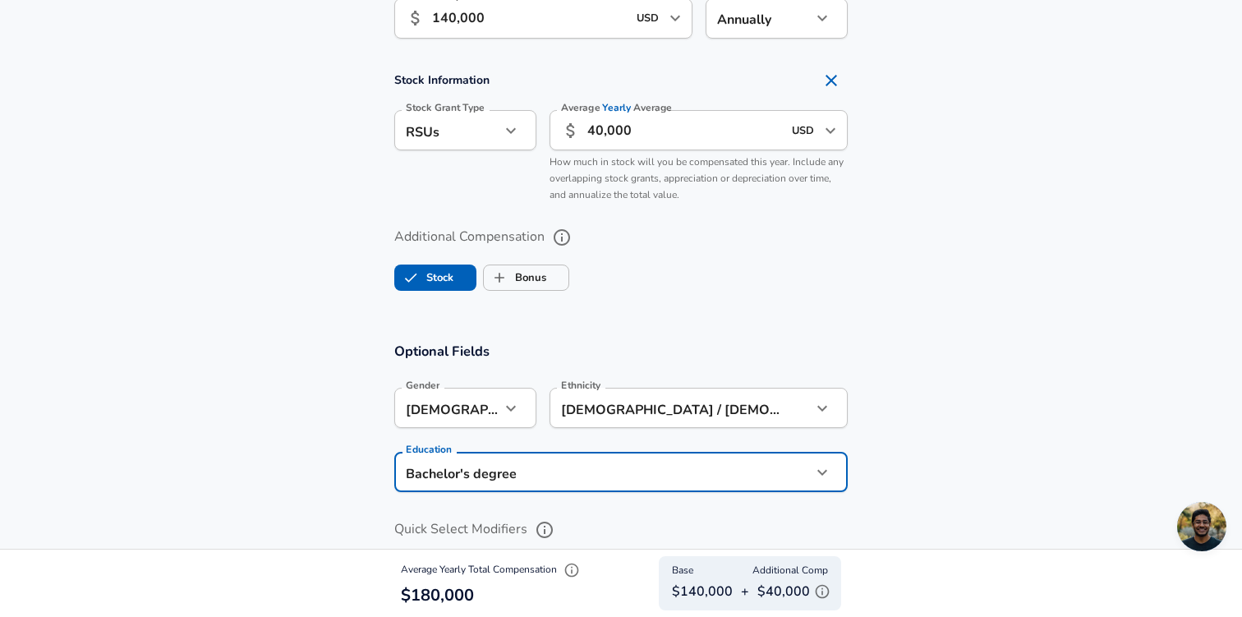
click at [566, 232] on icon "help" at bounding box center [562, 237] width 16 height 16
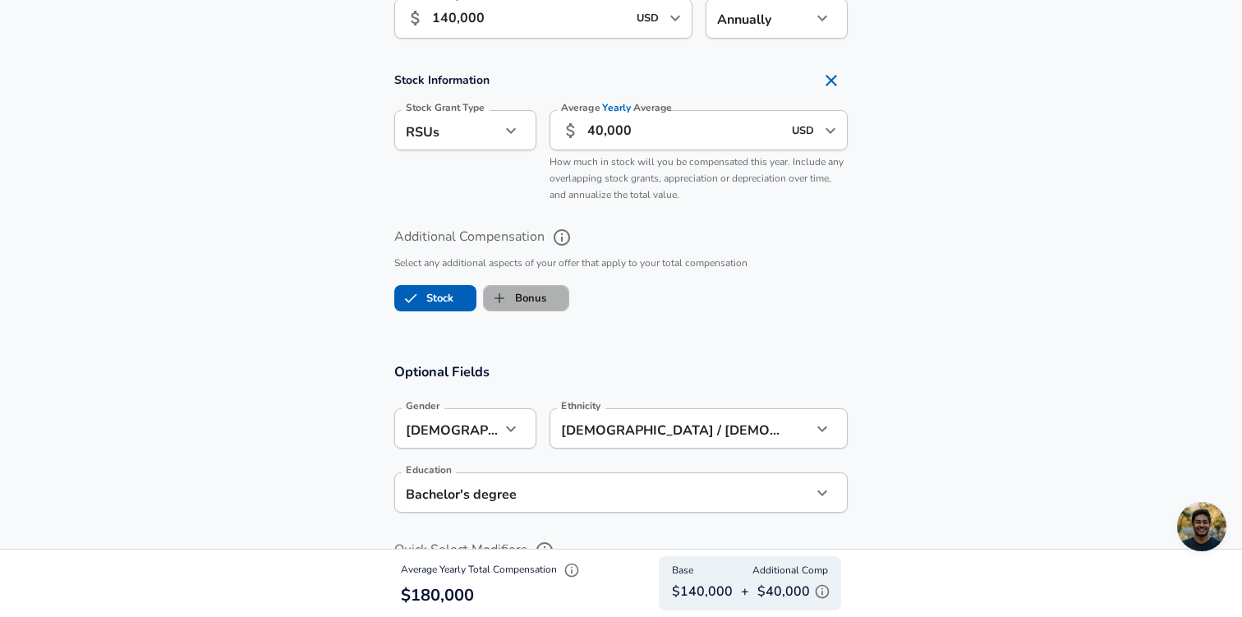
click at [553, 306] on span "Bonus" at bounding box center [526, 298] width 85 height 31
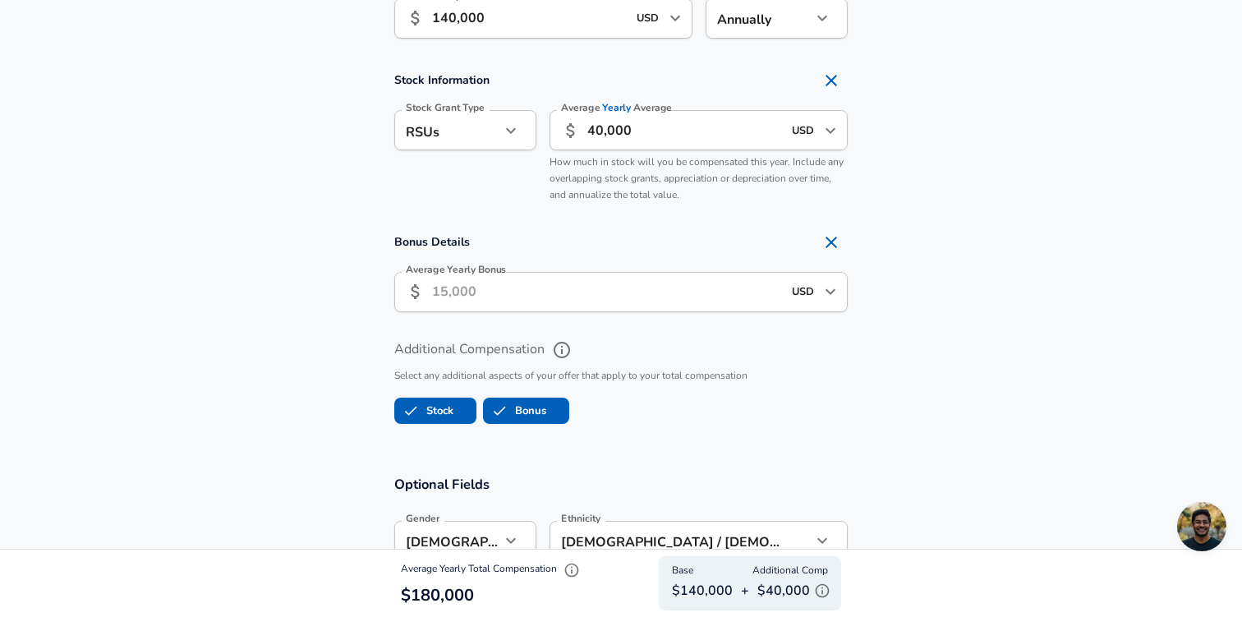
click at [520, 284] on input "Average Yearly Bonus" at bounding box center [607, 292] width 350 height 40
click at [831, 251] on icon "Remove Section" at bounding box center [831, 242] width 20 height 20
checkbox input "false"
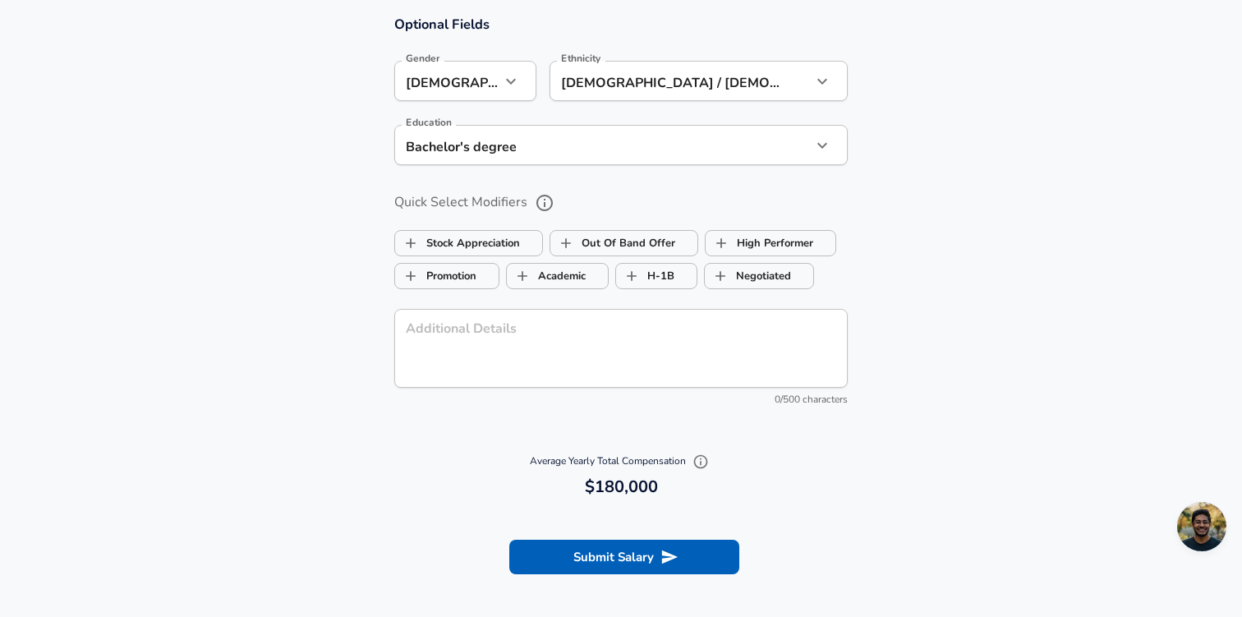
scroll to position [1566, 0]
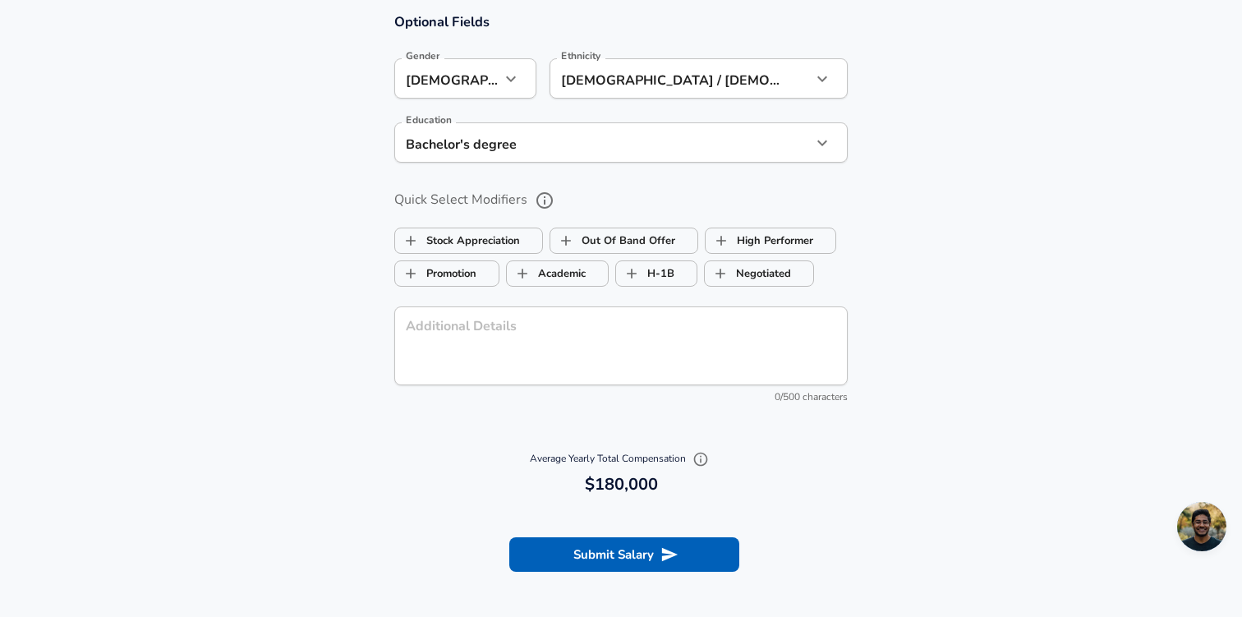
click at [416, 348] on textarea "Additional Details" at bounding box center [621, 346] width 430 height 52
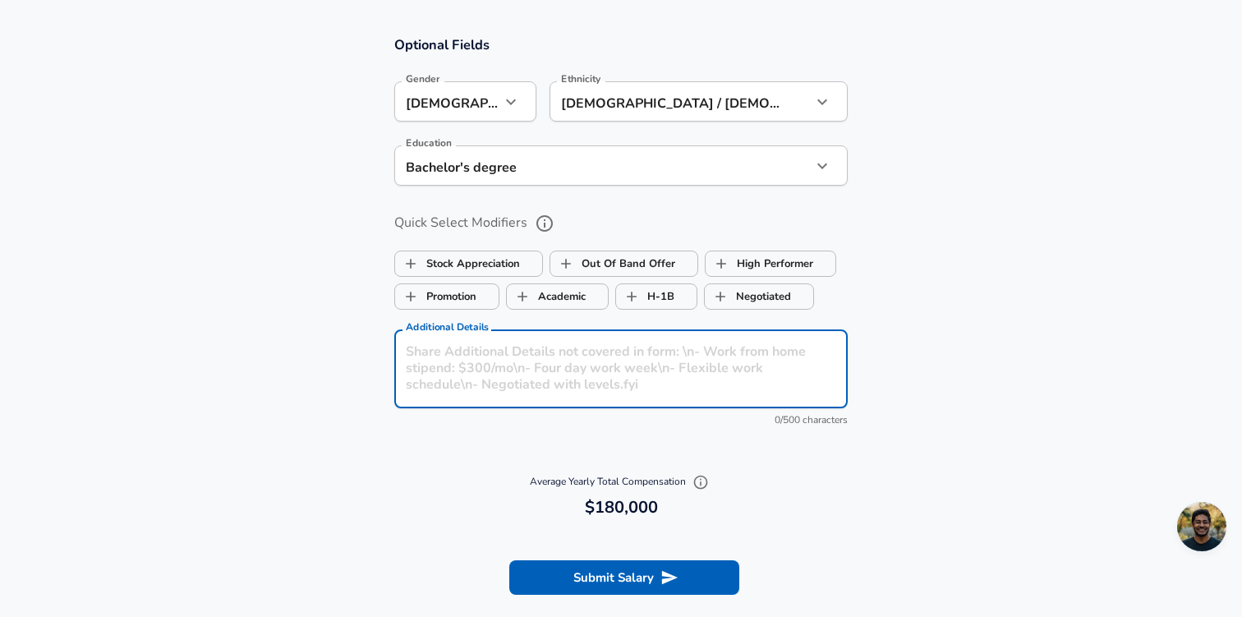
scroll to position [1565, 0]
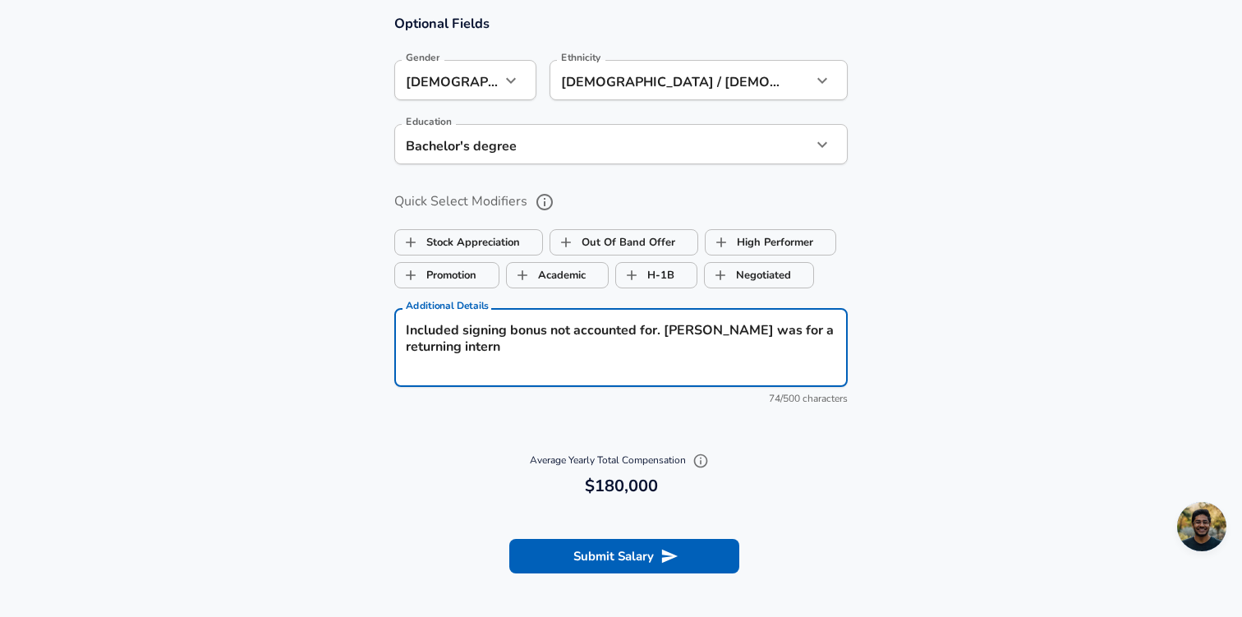
type textarea "Included signing bonus not accounted for. [PERSON_NAME] was for a returning int…"
click at [562, 578] on section "Submit Salary" at bounding box center [621, 554] width 1242 height 92
click at [520, 355] on textarea "Included signing bonus not accounted for. [PERSON_NAME] was for a returning int…" at bounding box center [621, 348] width 430 height 52
click at [566, 545] on button "Submit Salary" at bounding box center [624, 556] width 230 height 34
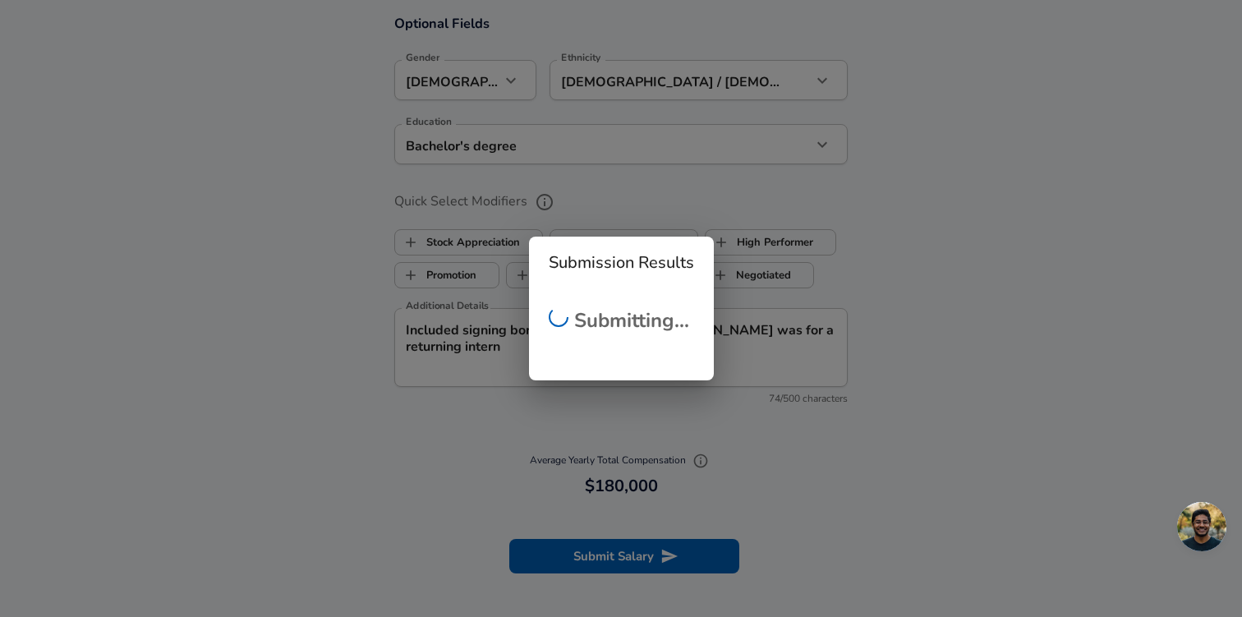
checkbox input "false"
